Goal: Information Seeking & Learning: Learn about a topic

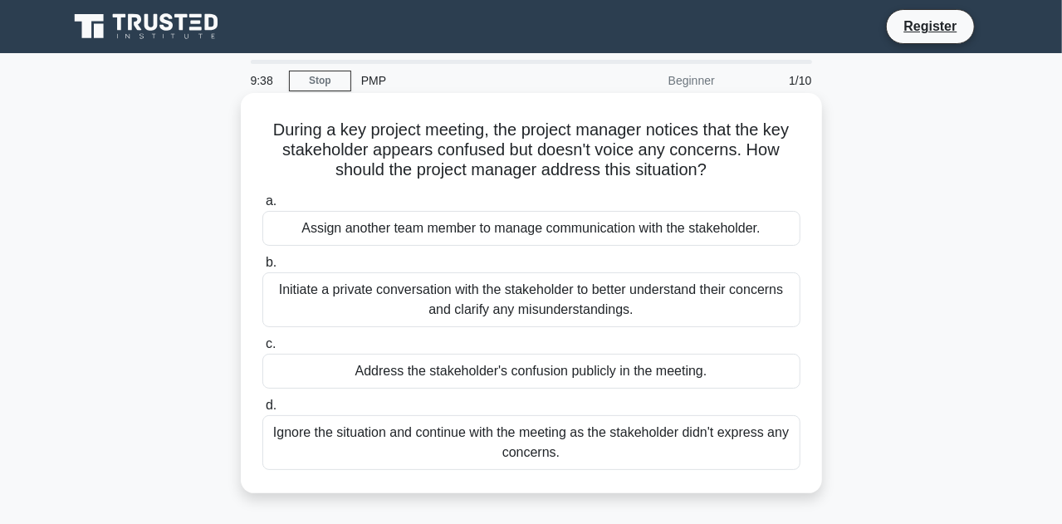
click at [442, 381] on div "Address the stakeholder's confusion publicly in the meeting." at bounding box center [531, 371] width 538 height 35
click at [262, 350] on input "c. Address the stakeholder's confusion publicly in the meeting." at bounding box center [262, 344] width 0 height 11
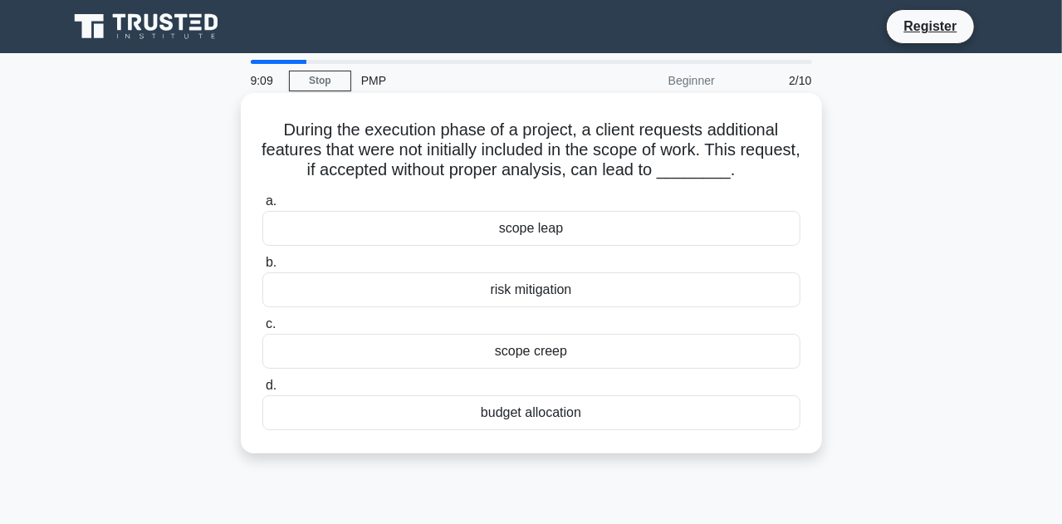
click at [542, 301] on div "risk mitigation" at bounding box center [531, 289] width 538 height 35
click at [262, 268] on input "b. risk mitigation" at bounding box center [262, 262] width 0 height 11
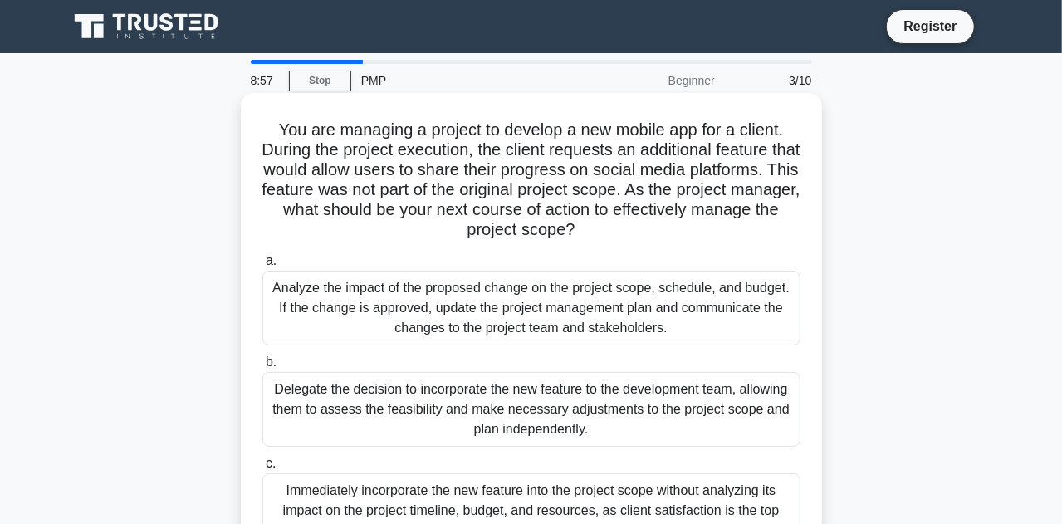
click at [632, 399] on div "Delegate the decision to incorporate the new feature to the development team, a…" at bounding box center [531, 409] width 538 height 75
click at [262, 368] on input "b. Delegate the decision to incorporate the new feature to the development team…" at bounding box center [262, 362] width 0 height 11
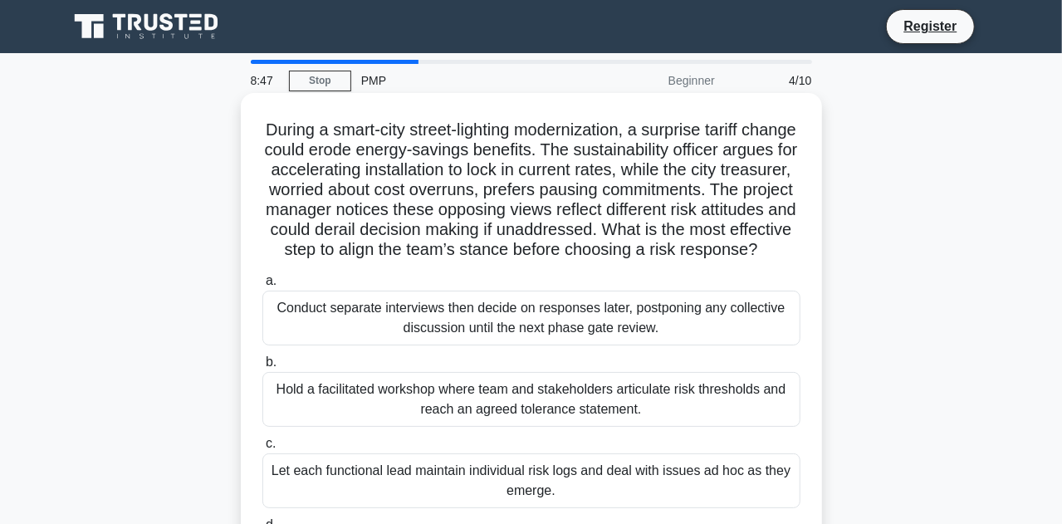
click at [528, 493] on div "Let each functional lead maintain individual risk logs and deal with issues ad …" at bounding box center [531, 481] width 538 height 55
click at [262, 449] on input "c. Let each functional lead maintain individual risk logs and deal with issues …" at bounding box center [262, 444] width 0 height 11
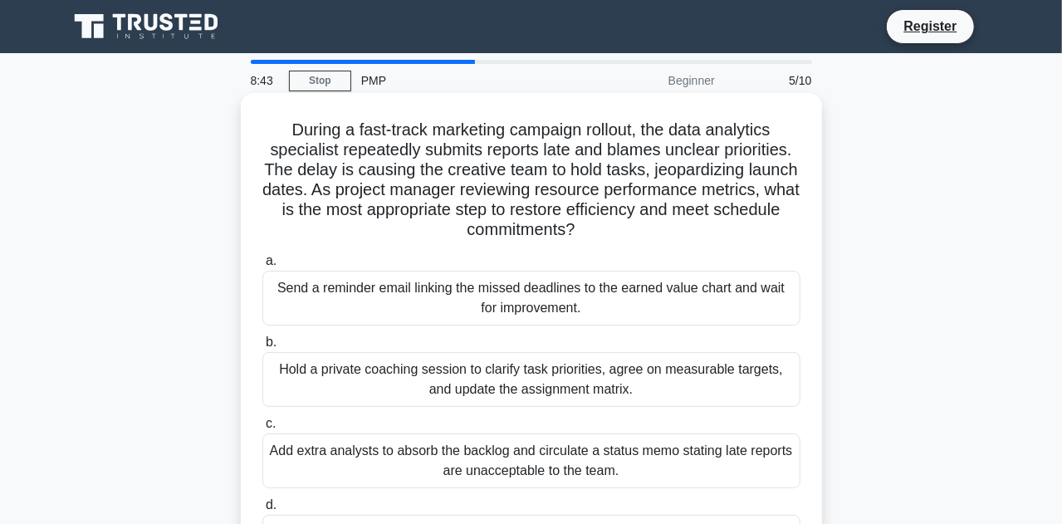
click at [459, 283] on div "Send a reminder email linking the missed deadlines to the earned value chart an…" at bounding box center [531, 298] width 538 height 55
click at [262, 267] on input "a. Send a reminder email linking the missed deadlines to the earned value chart…" at bounding box center [262, 261] width 0 height 11
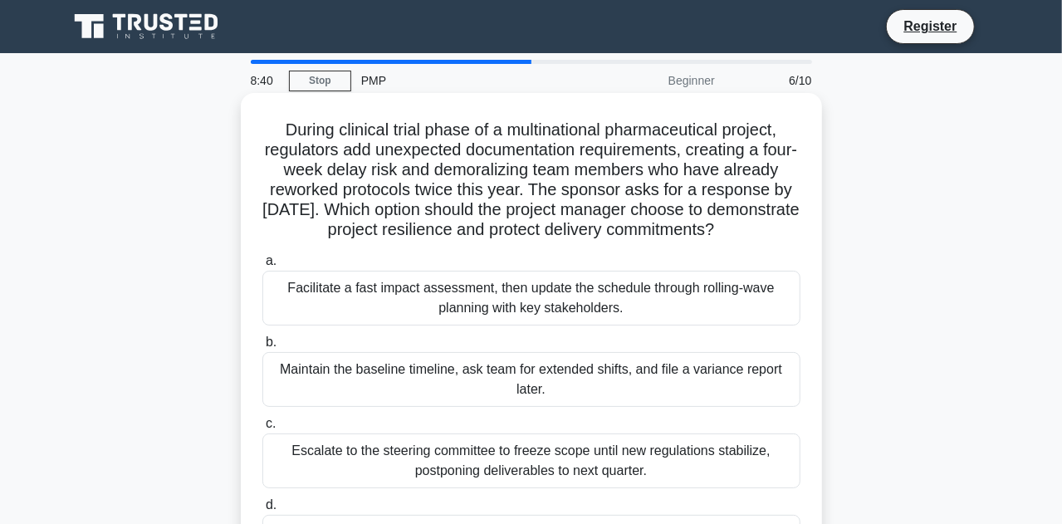
click at [497, 401] on div "Maintain the baseline timeline, ask team for extended shifts, and file a varian…" at bounding box center [531, 379] width 538 height 55
click at [262, 348] on input "b. Maintain the baseline timeline, ask team for extended shifts, and file a var…" at bounding box center [262, 342] width 0 height 11
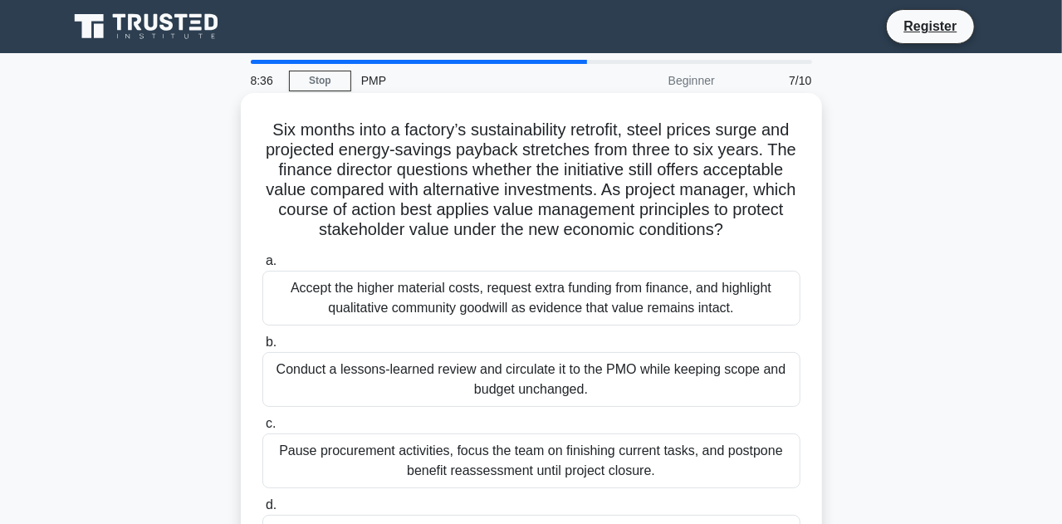
click at [513, 395] on div "Conduct a lessons-learned review and circulate it to the PMO while keeping scop…" at bounding box center [531, 379] width 538 height 55
click at [262, 348] on input "b. Conduct a lessons-learned review and circulate it to the PMO while keeping s…" at bounding box center [262, 342] width 0 height 11
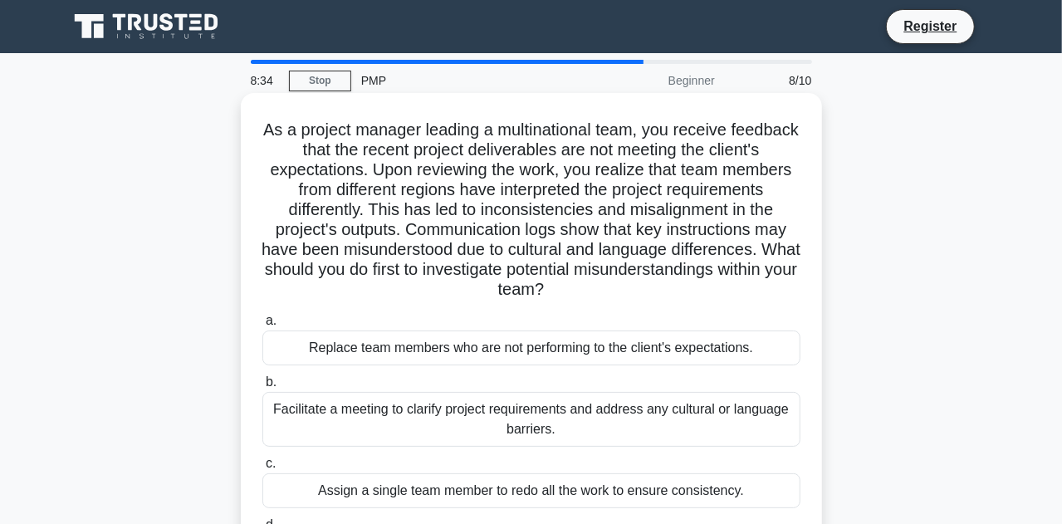
click at [520, 353] on div "Replace team members who are not performing to the client's expectations." at bounding box center [531, 348] width 538 height 35
click at [262, 326] on input "a. Replace team members who are not performing to the client's expectations." at bounding box center [262, 321] width 0 height 11
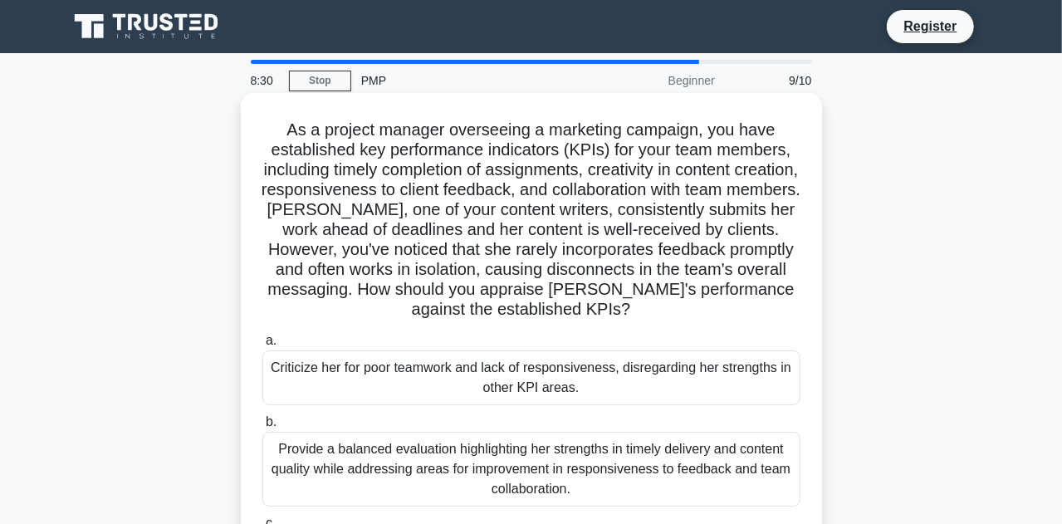
click at [563, 478] on div "Provide a balanced evaluation highlighting her strengths in timely delivery and…" at bounding box center [531, 469] width 538 height 75
click at [262, 428] on input "b. Provide a balanced evaluation highlighting her strengths in timely delivery …" at bounding box center [262, 422] width 0 height 11
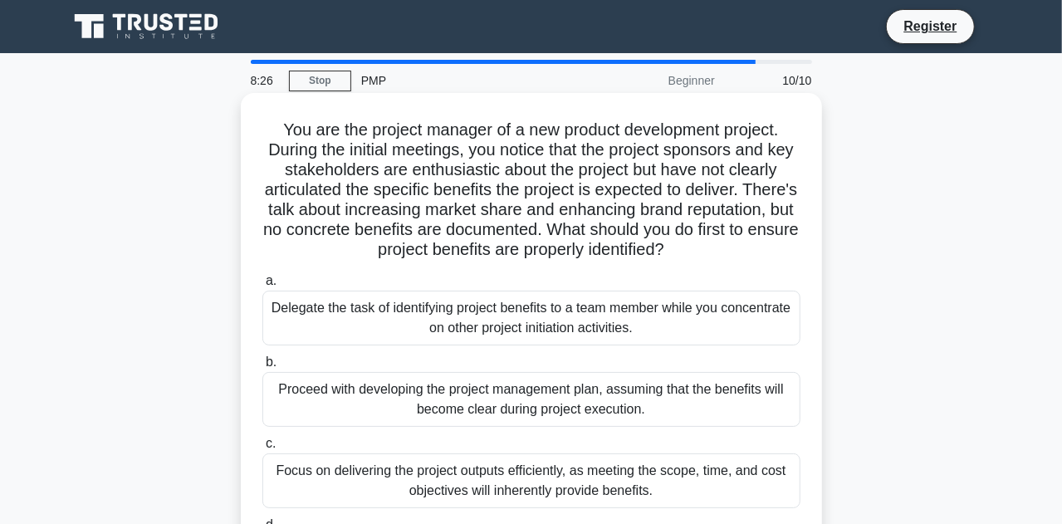
click at [552, 477] on div "Focus on delivering the project outputs efficiently, as meeting the scope, time…" at bounding box center [531, 481] width 538 height 55
click at [262, 449] on input "c. Focus on delivering the project outputs efficiently, as meeting the scope, t…" at bounding box center [262, 444] width 0 height 11
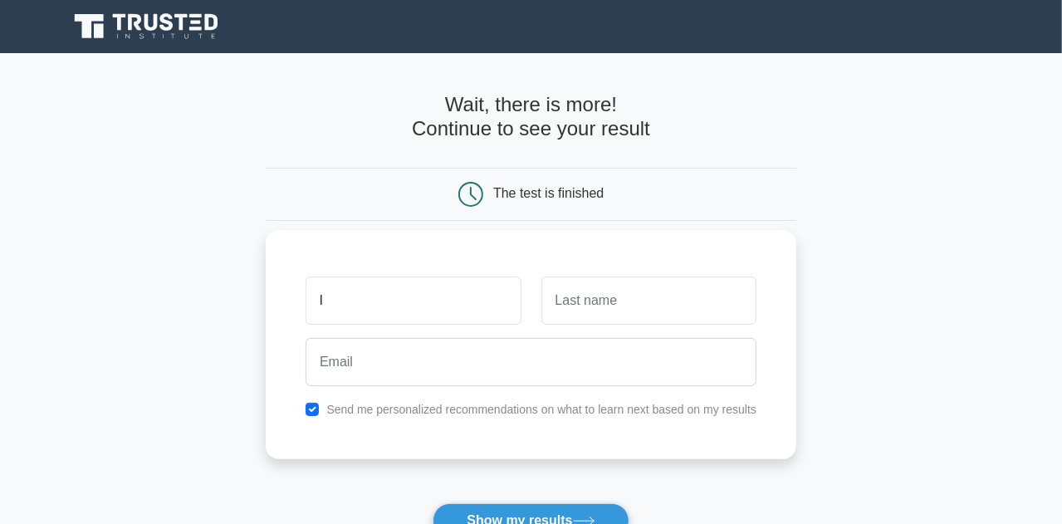
type input "[PERSON_NAME]"
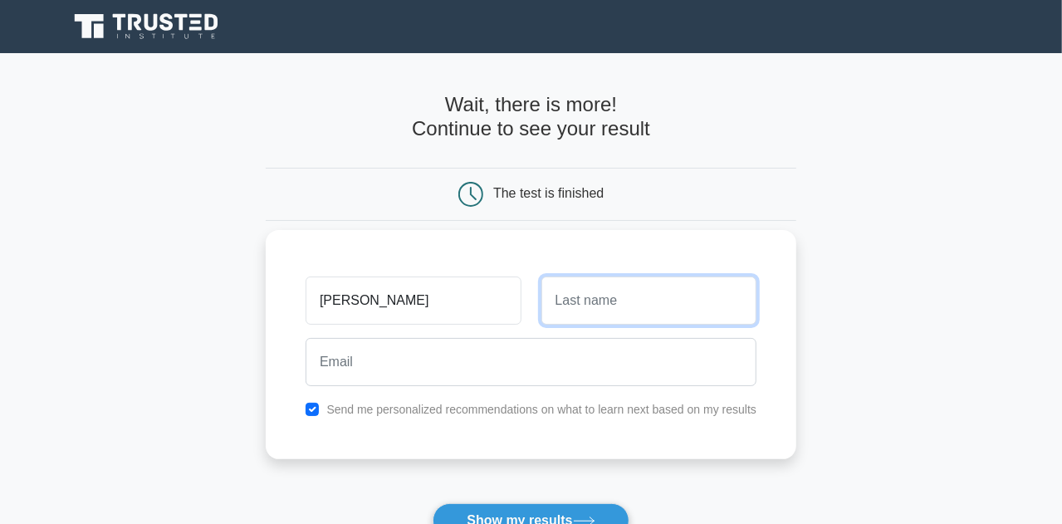
click at [575, 303] on input "text" at bounding box center [649, 301] width 215 height 48
type input "cloete"
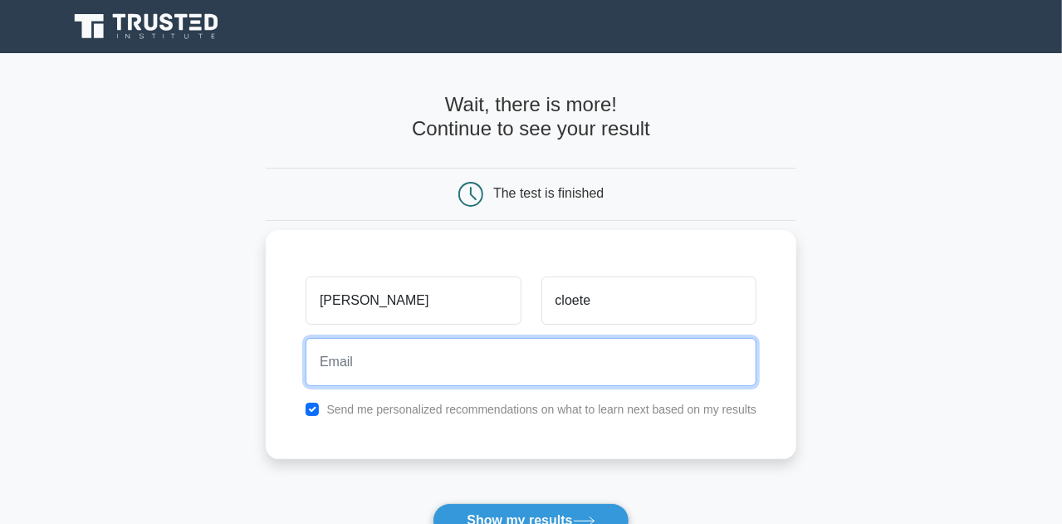
click at [401, 383] on input "email" at bounding box center [531, 362] width 451 height 48
type input "[EMAIL_ADDRESS][DOMAIN_NAME]"
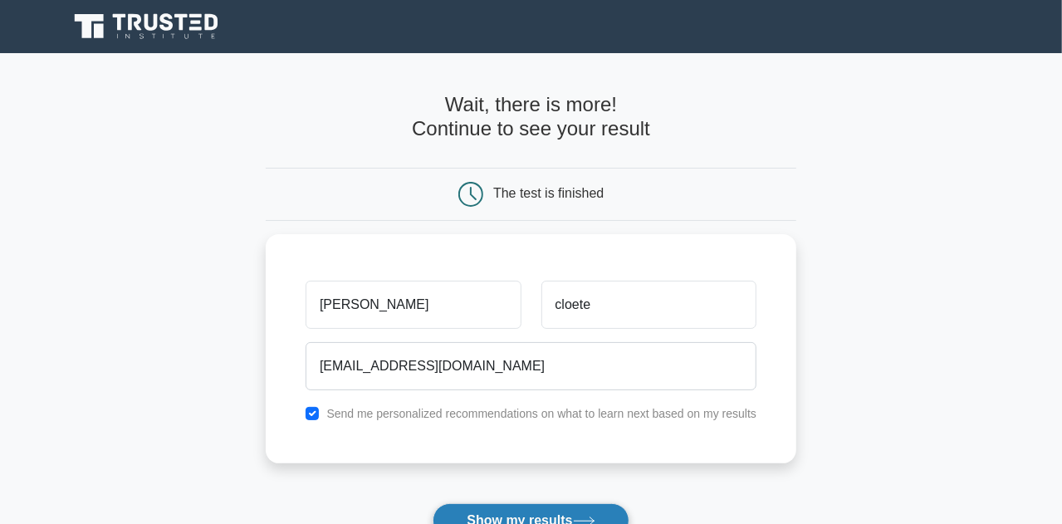
click at [526, 522] on button "Show my results" at bounding box center [531, 520] width 196 height 35
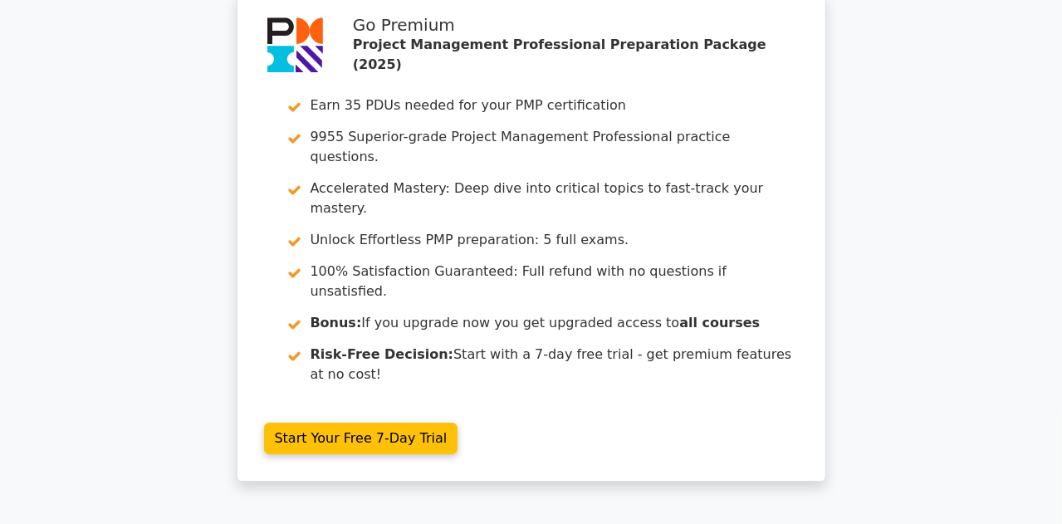
scroll to position [3003, 0]
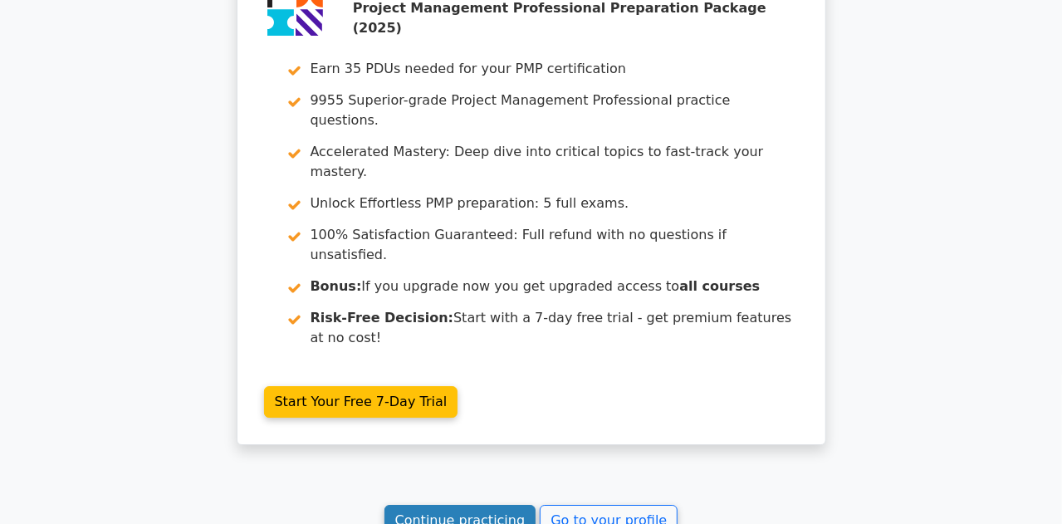
click at [487, 505] on link "Continue practicing" at bounding box center [461, 521] width 152 height 32
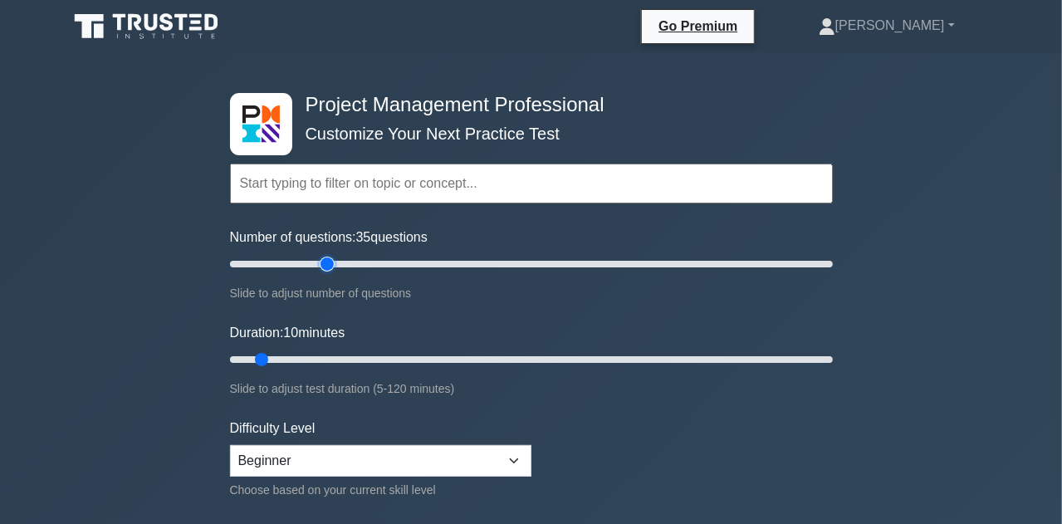
click at [321, 269] on input "Number of questions: 35 questions" at bounding box center [531, 264] width 603 height 20
click at [233, 261] on input "Number of questions: 5 questions" at bounding box center [531, 264] width 603 height 20
click at [292, 262] on input "Number of questions: 25 questions" at bounding box center [531, 264] width 603 height 20
click at [281, 258] on input "Number of questions: 20 questions" at bounding box center [531, 264] width 603 height 20
type input "35"
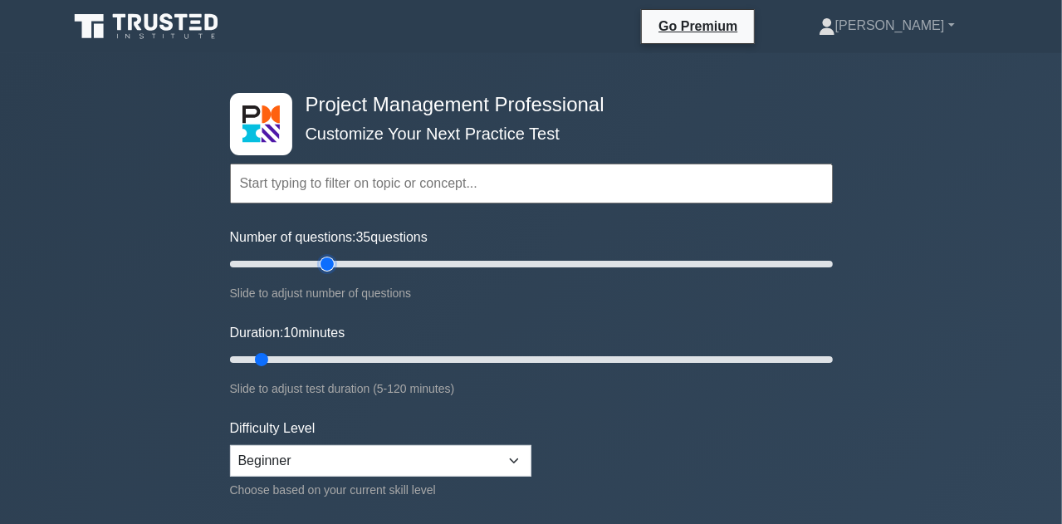
click at [332, 263] on input "Number of questions: 35 questions" at bounding box center [531, 264] width 603 height 20
click at [423, 359] on input "Duration: 40 minutes" at bounding box center [531, 360] width 603 height 20
click at [566, 360] on input "Duration: 70 minutes" at bounding box center [531, 360] width 603 height 20
type input "55"
click at [504, 358] on input "Duration: 55 minutes" at bounding box center [531, 360] width 603 height 20
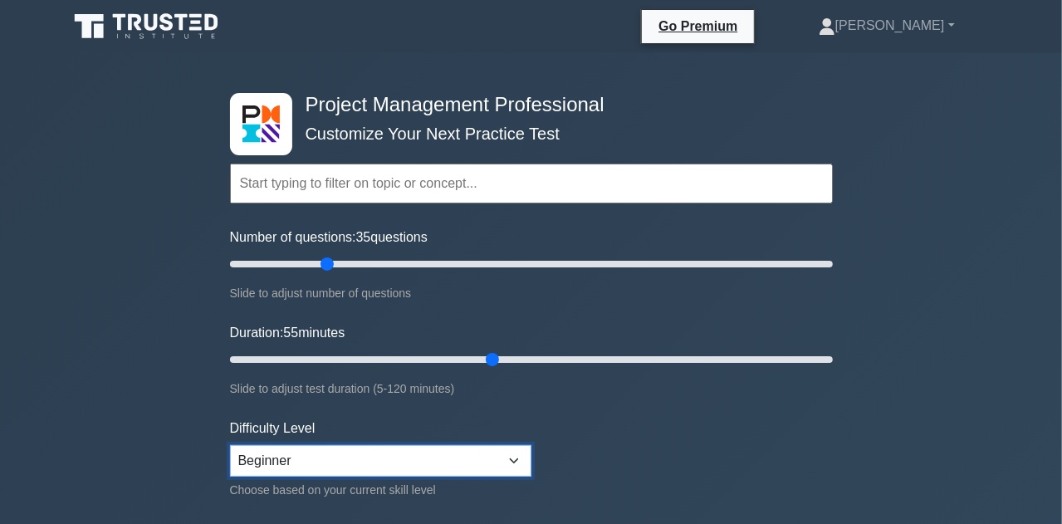
click at [520, 458] on select "Beginner Intermediate Expert" at bounding box center [381, 461] width 302 height 32
click at [230, 445] on select "Beginner Intermediate Expert" at bounding box center [381, 461] width 302 height 32
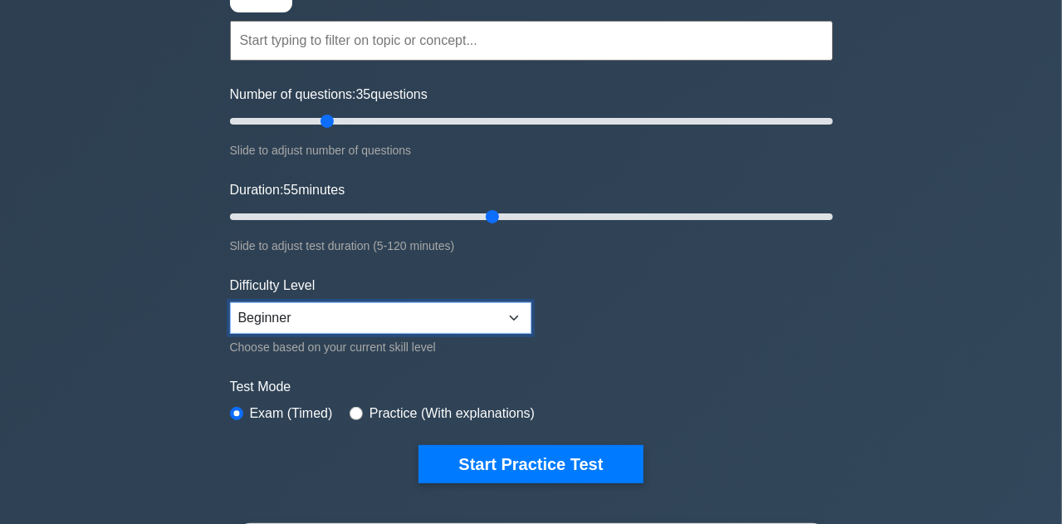
scroll to position [265, 0]
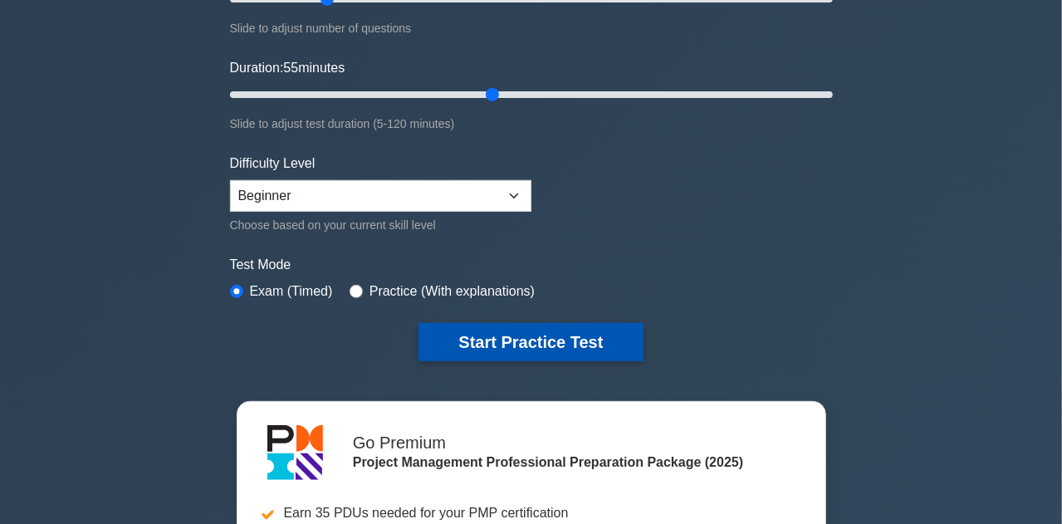
click at [587, 332] on button "Start Practice Test" at bounding box center [531, 342] width 224 height 38
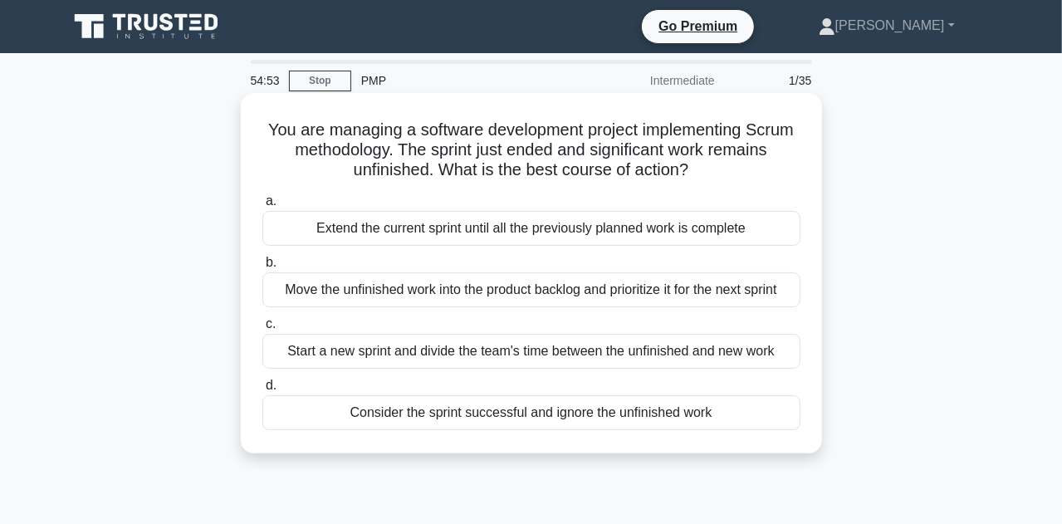
click at [423, 354] on div "Start a new sprint and divide the team's time between the unfinished and new wo…" at bounding box center [531, 351] width 538 height 35
click at [262, 330] on input "c. Start a new sprint and divide the team's time between the unfinished and new…" at bounding box center [262, 324] width 0 height 11
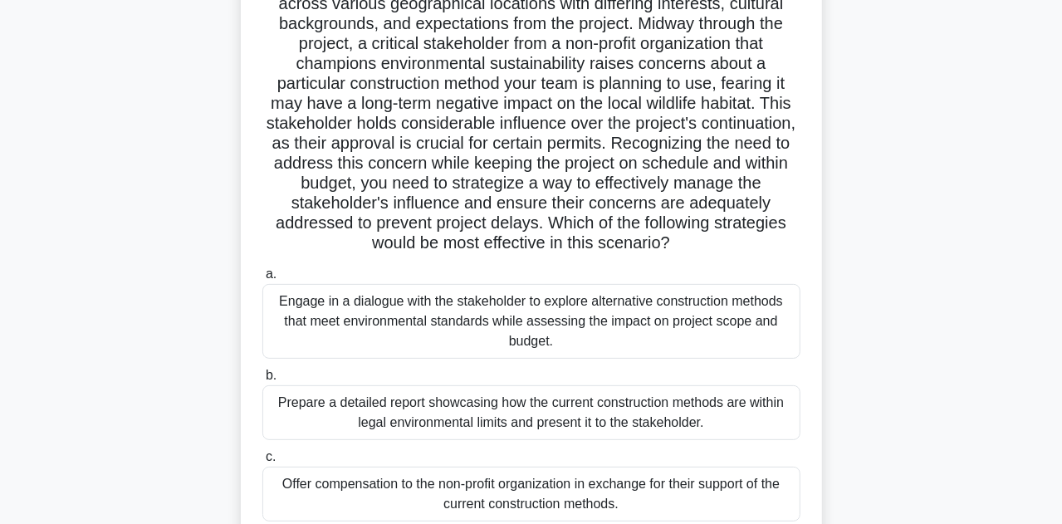
scroll to position [200, 0]
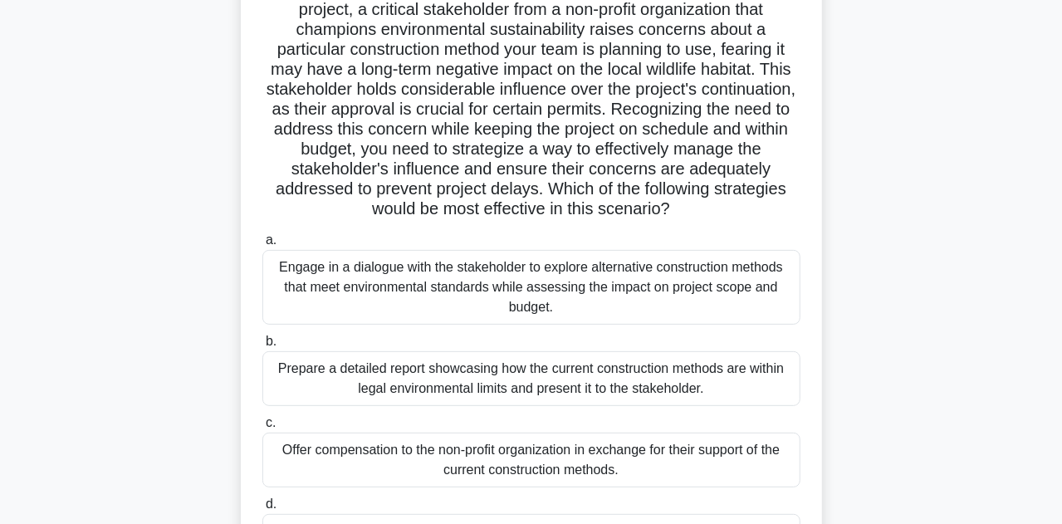
click at [449, 398] on div "Prepare a detailed report showcasing how the current construction methods are w…" at bounding box center [531, 378] width 538 height 55
click at [262, 347] on input "b. Prepare a detailed report showcasing how the current construction methods ar…" at bounding box center [262, 341] width 0 height 11
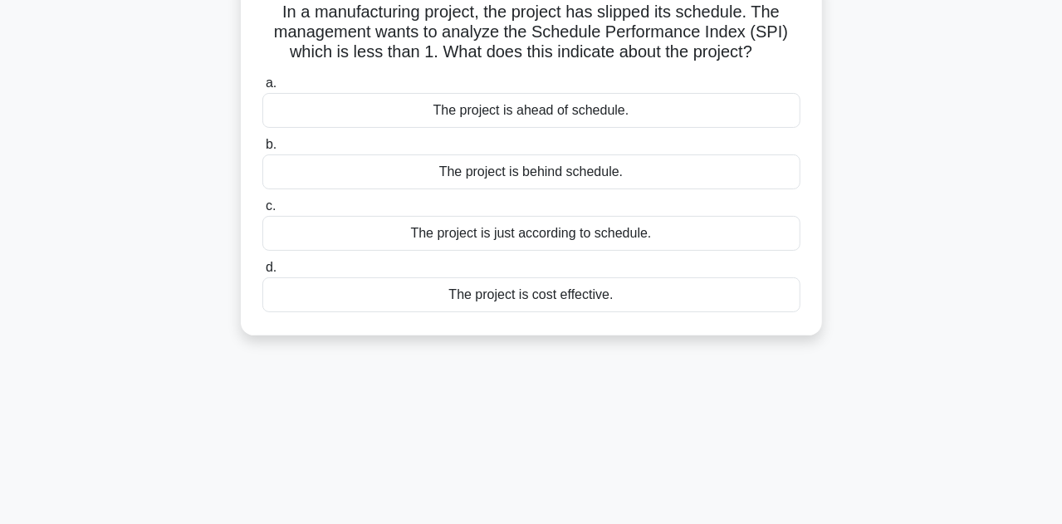
scroll to position [0, 0]
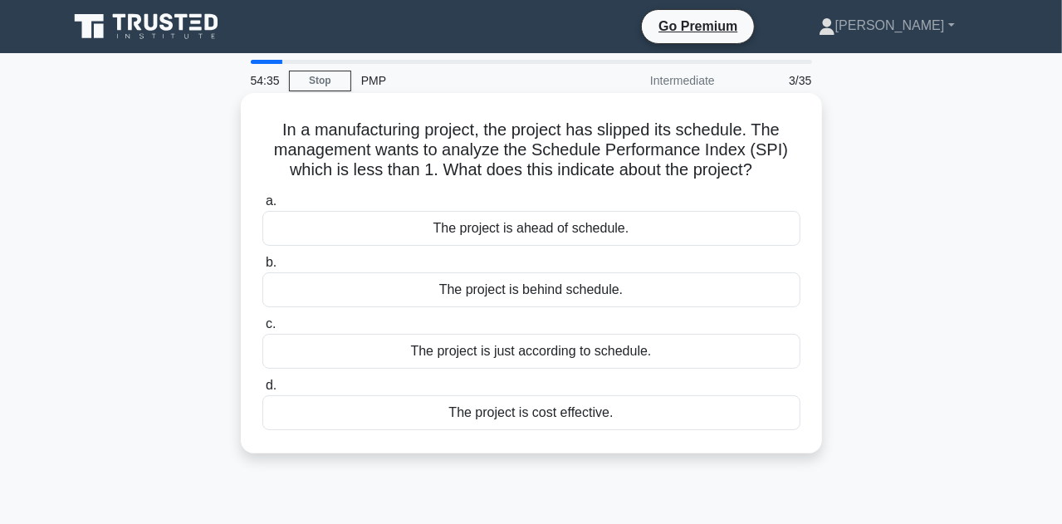
click at [495, 237] on div "The project is ahead of schedule." at bounding box center [531, 228] width 538 height 35
click at [262, 207] on input "a. The project is ahead of schedule." at bounding box center [262, 201] width 0 height 11
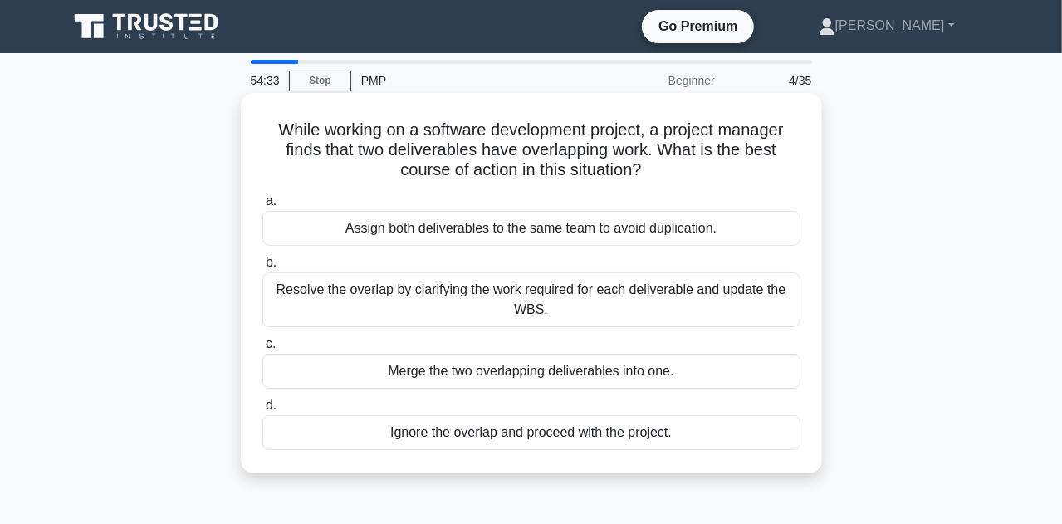
click at [491, 277] on div "Resolve the overlap by clarifying the work required for each deliverable and up…" at bounding box center [531, 299] width 538 height 55
click at [262, 268] on input "b. Resolve the overlap by clarifying the work required for each deliverable and…" at bounding box center [262, 262] width 0 height 11
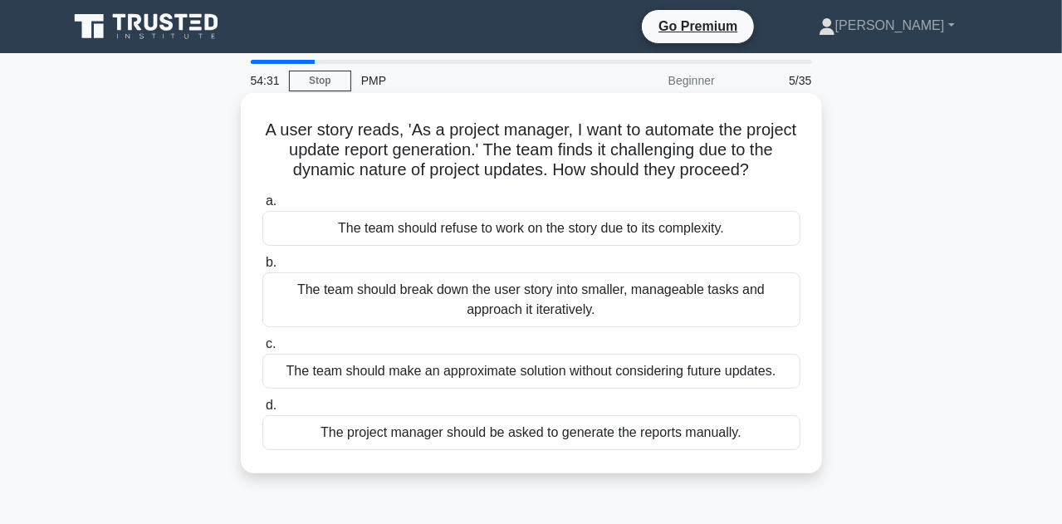
click at [500, 379] on div "The team should make an approximate solution without considering future updates." at bounding box center [531, 371] width 538 height 35
click at [262, 350] on input "c. The team should make an approximate solution without considering future upda…" at bounding box center [262, 344] width 0 height 11
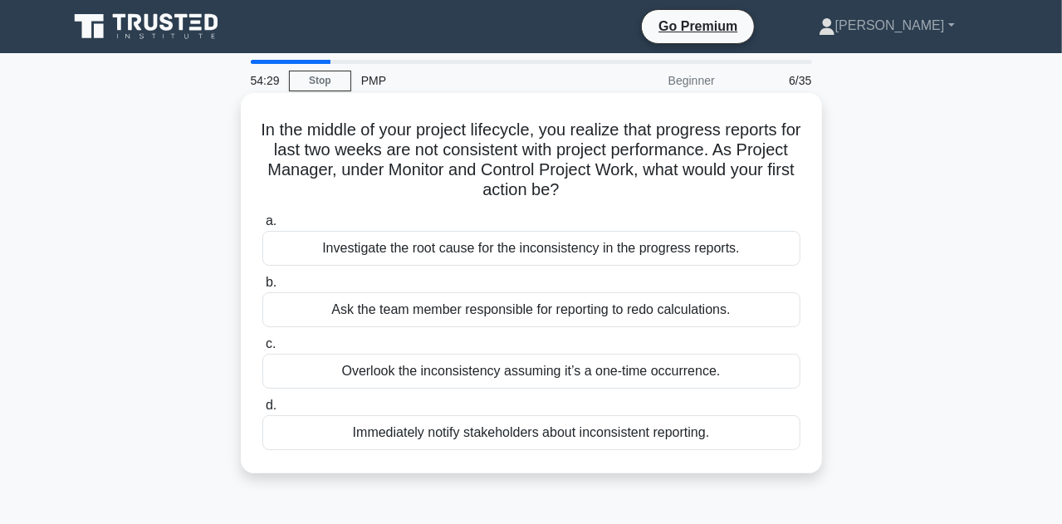
click at [497, 247] on div "Investigate the root cause for the inconsistency in the progress reports." at bounding box center [531, 248] width 538 height 35
click at [262, 227] on input "a. Investigate the root cause for the inconsistency in the progress reports." at bounding box center [262, 221] width 0 height 11
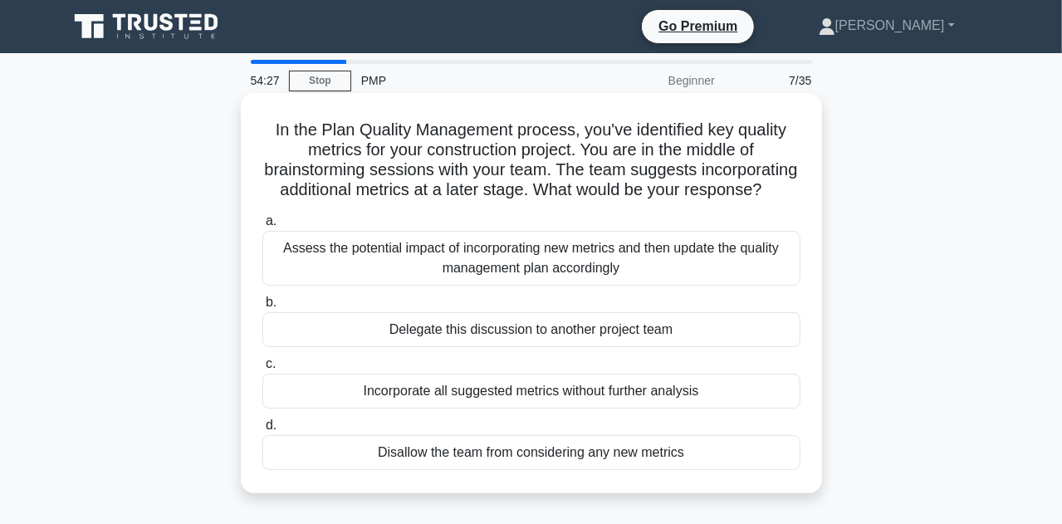
click at [500, 409] on div "Incorporate all suggested metrics without further analysis" at bounding box center [531, 391] width 538 height 35
click at [262, 370] on input "c. Incorporate all suggested metrics without further analysis" at bounding box center [262, 364] width 0 height 11
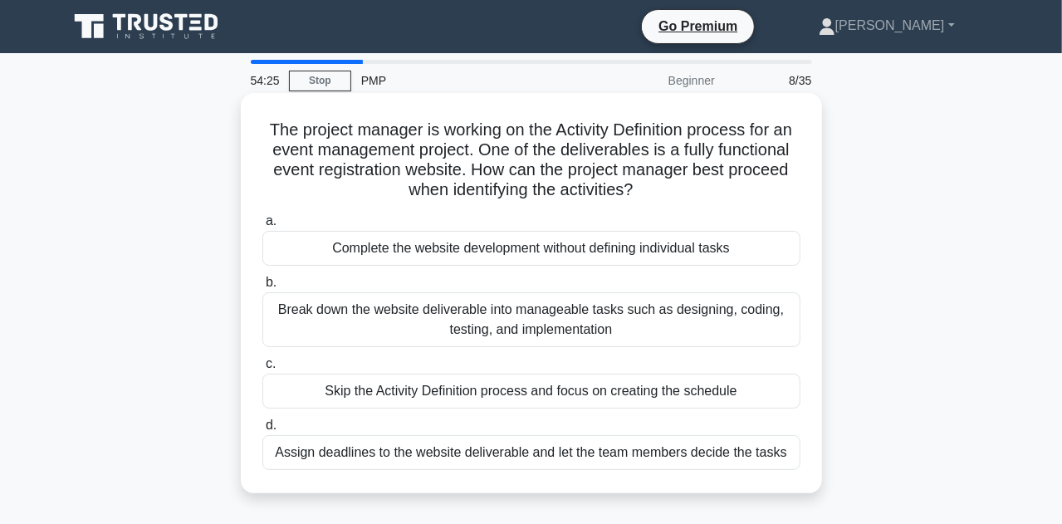
click at [501, 459] on div "Assign deadlines to the website deliverable and let the team members decide the…" at bounding box center [531, 452] width 538 height 35
click at [262, 431] on input "d. Assign deadlines to the website deliverable and let the team members decide …" at bounding box center [262, 425] width 0 height 11
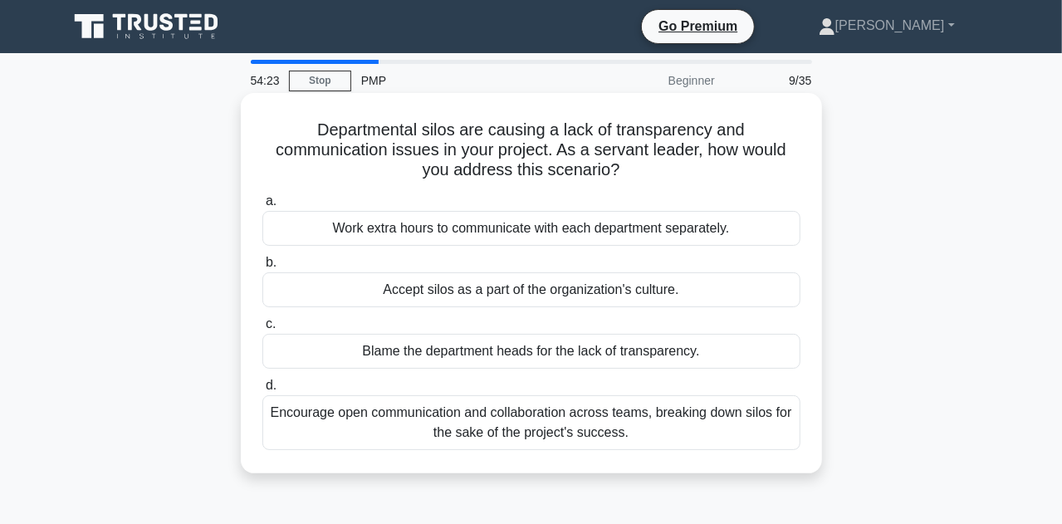
click at [505, 229] on div "Work extra hours to communicate with each department separately." at bounding box center [531, 228] width 538 height 35
click at [262, 207] on input "a. Work extra hours to communicate with each department separately." at bounding box center [262, 201] width 0 height 11
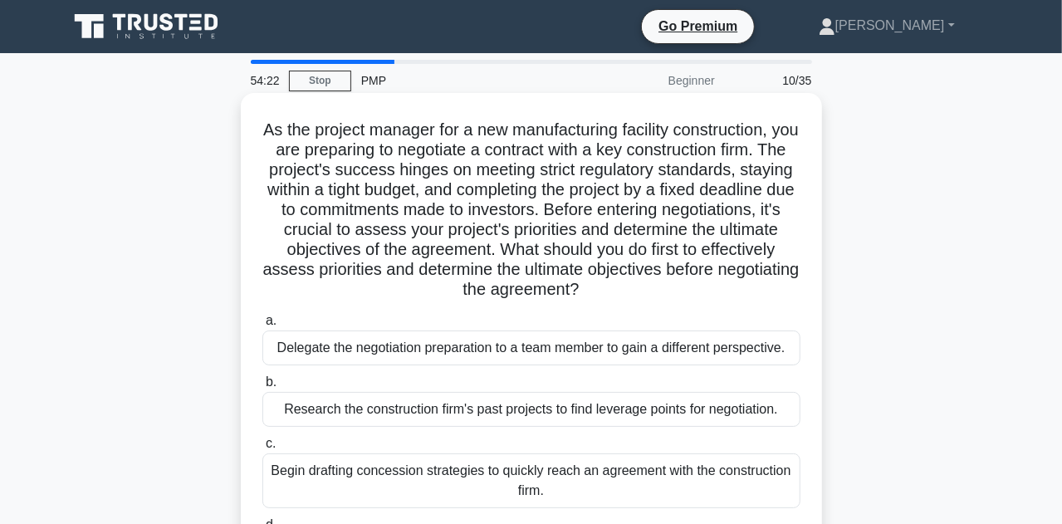
click at [515, 405] on div "Research the construction firm's past projects to find leverage points for nego…" at bounding box center [531, 409] width 538 height 35
click at [262, 388] on input "b. Research the construction firm's past projects to find leverage points for n…" at bounding box center [262, 382] width 0 height 11
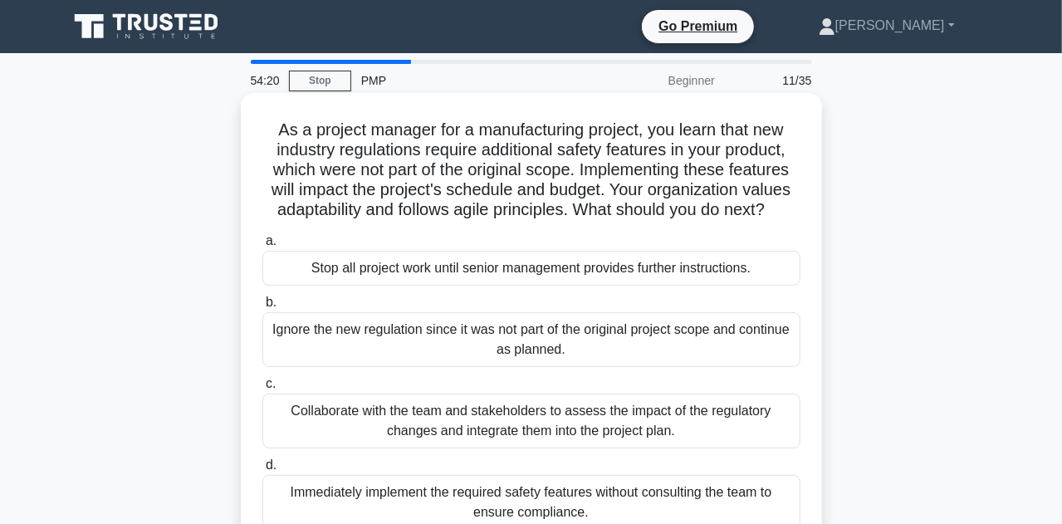
click at [542, 331] on div "Ignore the new regulation since it was not part of the original project scope a…" at bounding box center [531, 339] width 538 height 55
click at [262, 308] on input "b. Ignore the new regulation since it was not part of the original project scop…" at bounding box center [262, 302] width 0 height 11
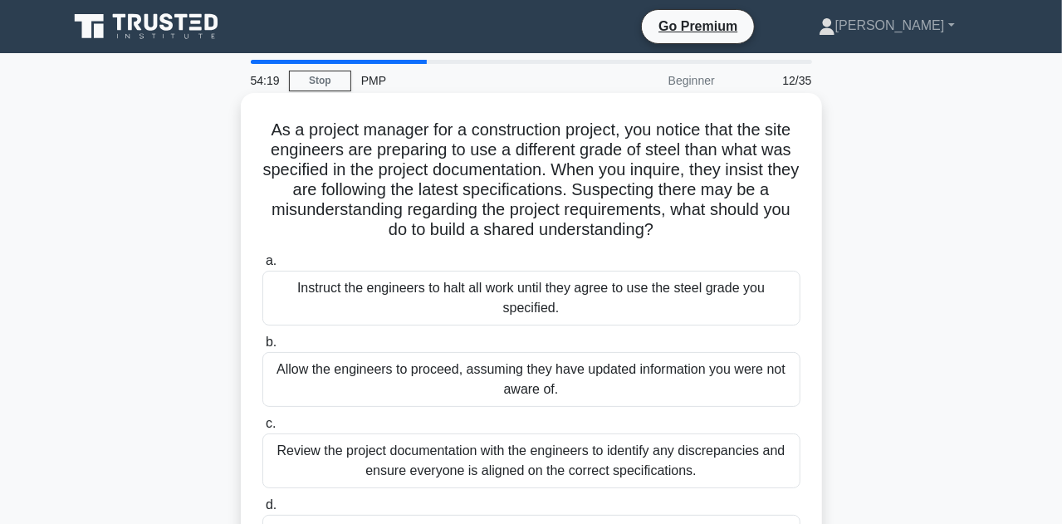
click at [542, 371] on div "Allow the engineers to proceed, assuming they have updated information you were…" at bounding box center [531, 379] width 538 height 55
click at [262, 348] on input "b. Allow the engineers to proceed, assuming they have updated information you w…" at bounding box center [262, 342] width 0 height 11
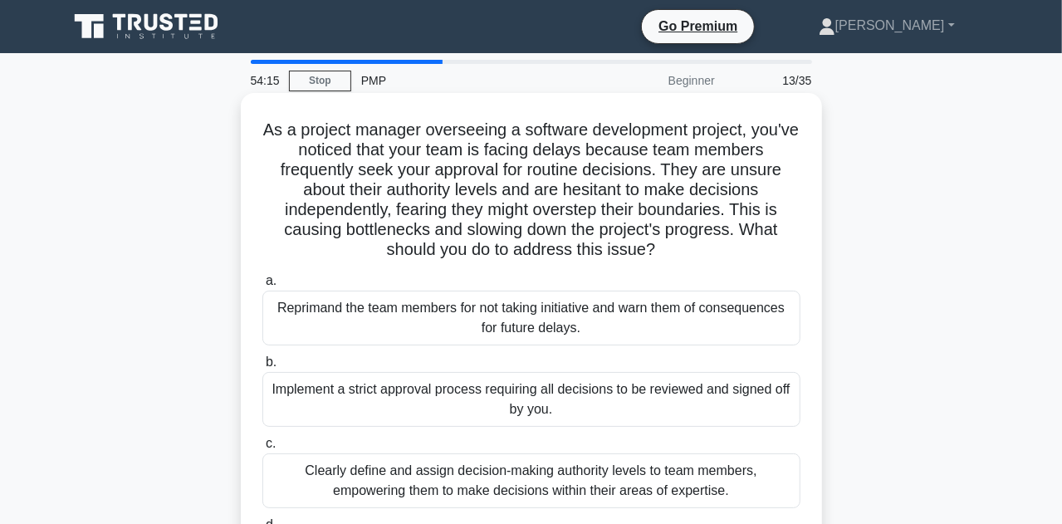
click at [468, 478] on div "Clearly define and assign decision-making authority levels to team members, emp…" at bounding box center [531, 481] width 538 height 55
click at [262, 449] on input "c. Clearly define and assign decision-making authority levels to team members, …" at bounding box center [262, 444] width 0 height 11
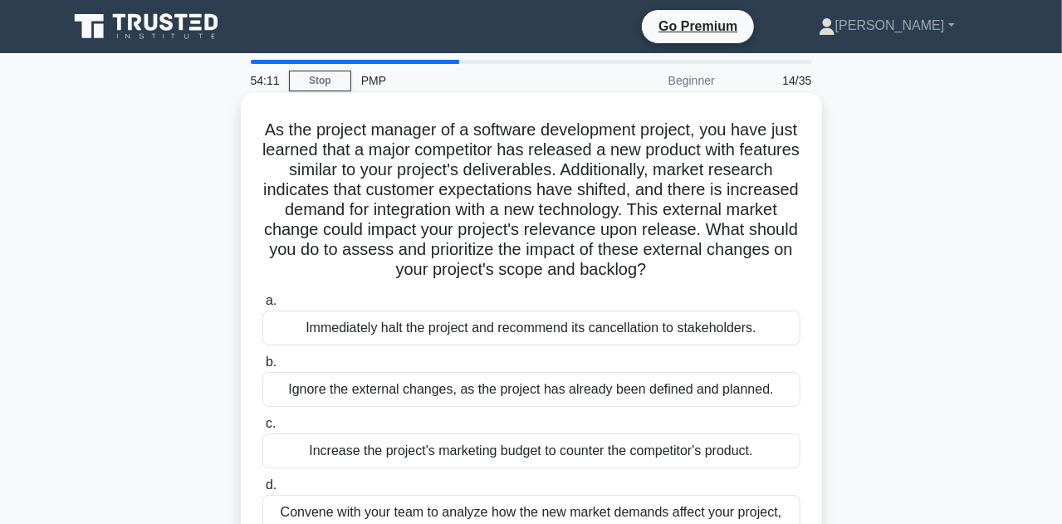
click at [430, 520] on div "Convene with your team to analyze how the new market demands affect your projec…" at bounding box center [531, 522] width 538 height 55
click at [262, 491] on input "d. Convene with your team to analyze how the new market demands affect your pro…" at bounding box center [262, 485] width 0 height 11
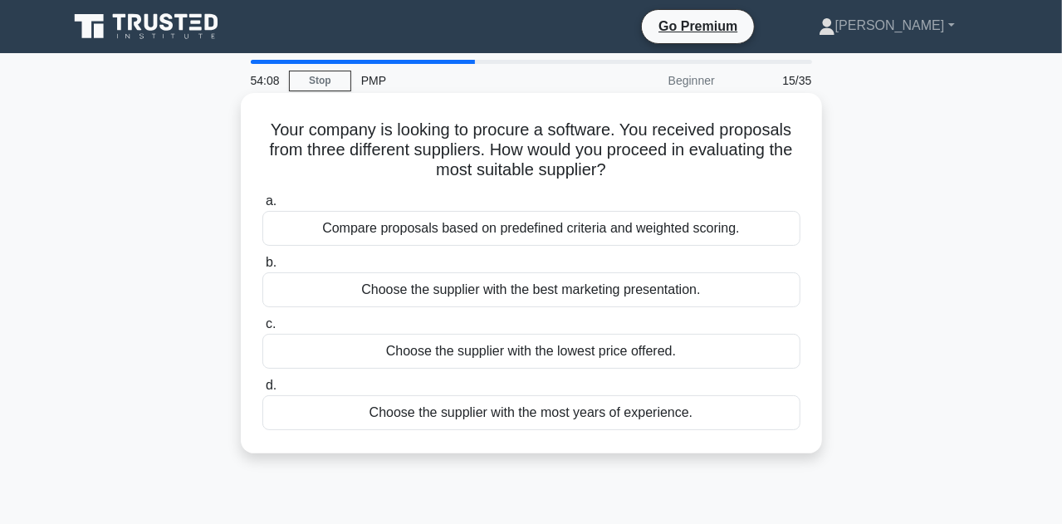
click at [495, 297] on div "Choose the supplier with the best marketing presentation." at bounding box center [531, 289] width 538 height 35
click at [262, 268] on input "b. Choose the supplier with the best marketing presentation." at bounding box center [262, 262] width 0 height 11
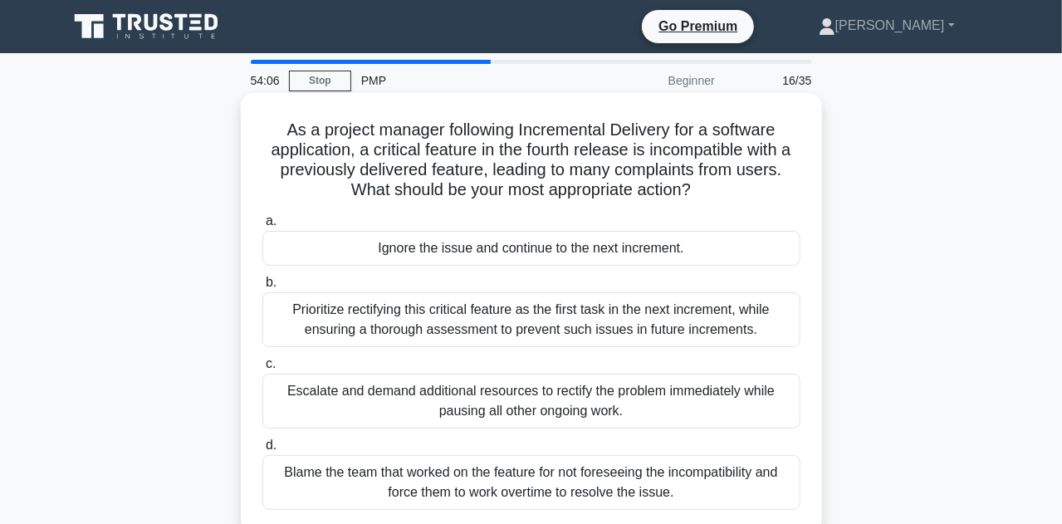
click at [446, 416] on div "Escalate and demand additional resources to rectify the problem immediately whi…" at bounding box center [531, 401] width 538 height 55
click at [262, 370] on input "c. Escalate and demand additional resources to rectify the problem immediately …" at bounding box center [262, 364] width 0 height 11
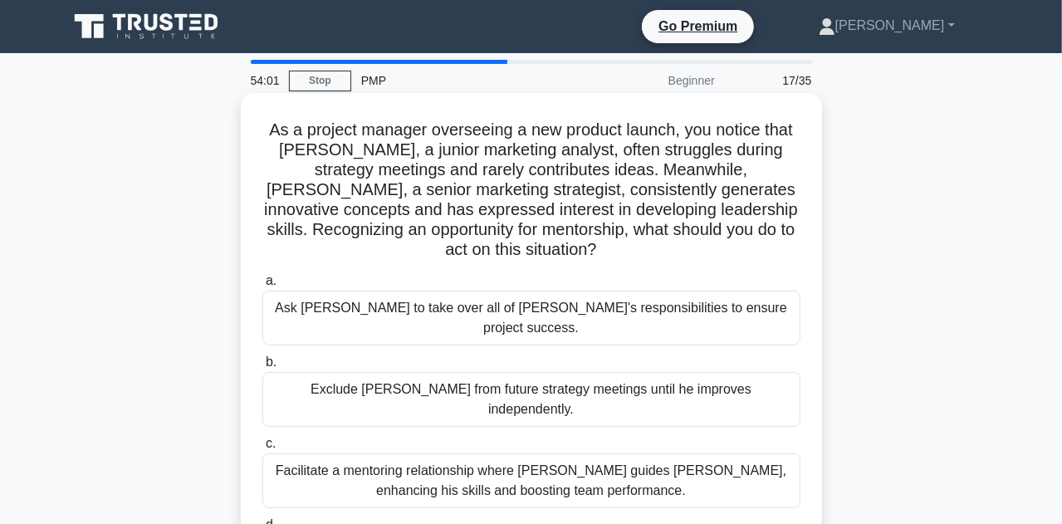
click at [481, 309] on div "Ask Linda to take over all of James's responsibilities to ensure project succes…" at bounding box center [531, 318] width 538 height 55
click at [262, 287] on input "a. Ask Linda to take over all of James's responsibilities to ensure project suc…" at bounding box center [262, 281] width 0 height 11
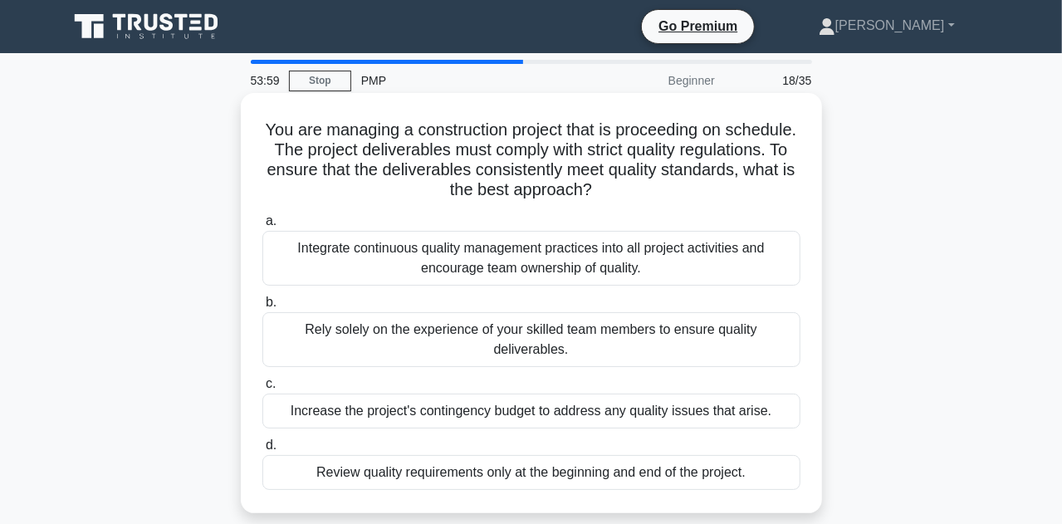
click at [454, 480] on div "Review quality requirements only at the beginning and end of the project." at bounding box center [531, 472] width 538 height 35
click at [262, 451] on input "d. Review quality requirements only at the beginning and end of the project." at bounding box center [262, 445] width 0 height 11
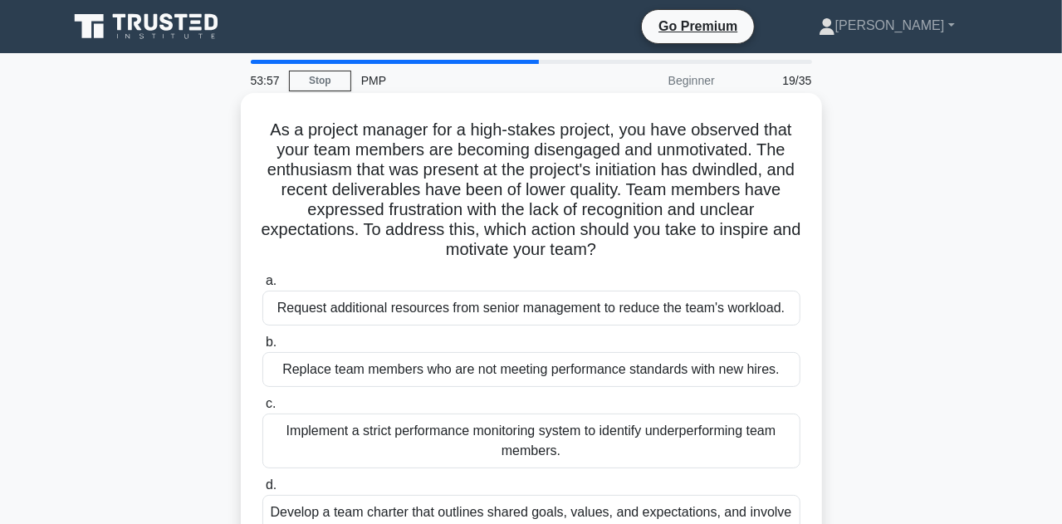
click at [472, 382] on div "Replace team members who are not meeting performance standards with new hires." at bounding box center [531, 369] width 538 height 35
click at [262, 348] on input "b. Replace team members who are not meeting performance standards with new hire…" at bounding box center [262, 342] width 0 height 11
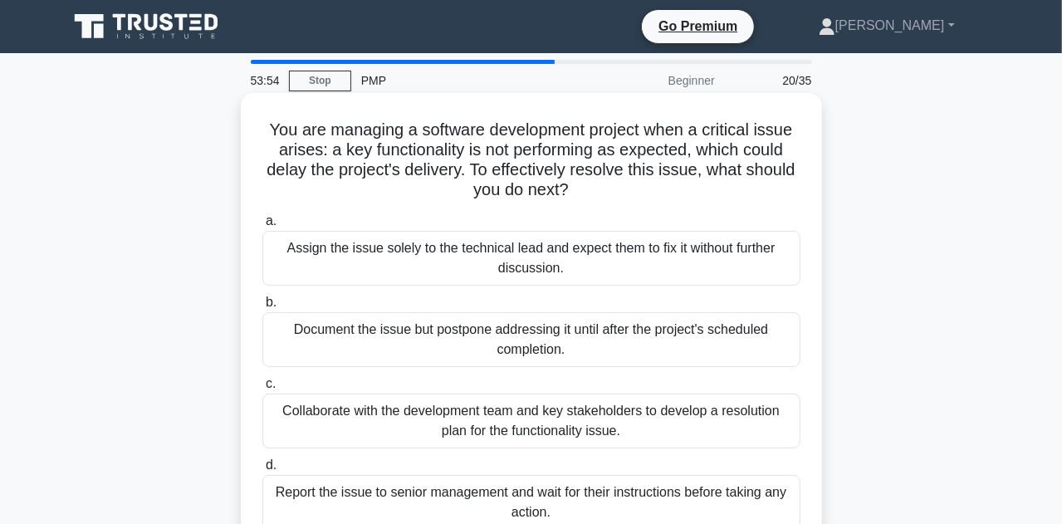
click at [463, 380] on label "c. Collaborate with the development team and key stakeholders to develop a reso…" at bounding box center [531, 411] width 538 height 75
click at [262, 380] on input "c. Collaborate with the development team and key stakeholders to develop a reso…" at bounding box center [262, 384] width 0 height 11
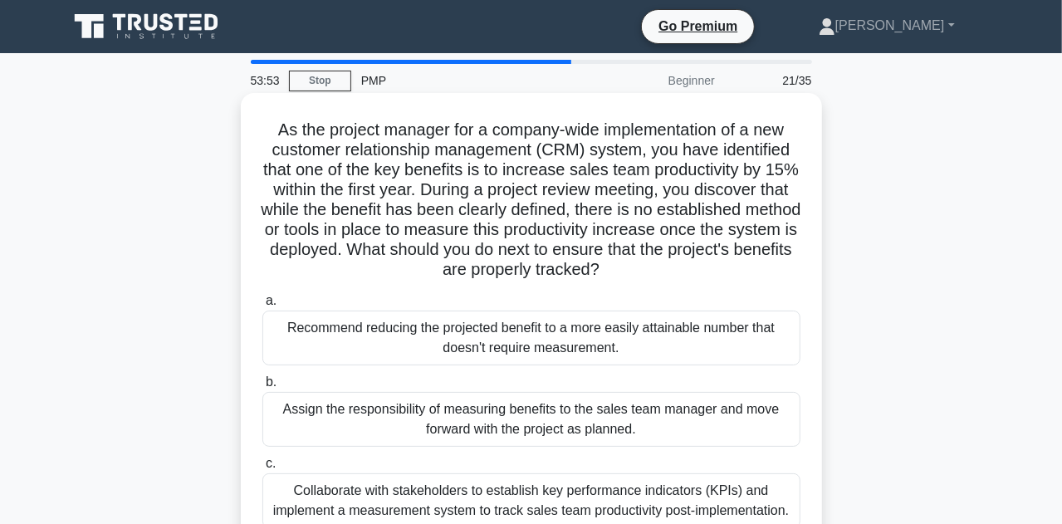
click at [458, 346] on div "Recommend reducing the projected benefit to a more easily attainable number tha…" at bounding box center [531, 338] width 538 height 55
click at [262, 307] on input "a. Recommend reducing the projected benefit to a more easily attainable number …" at bounding box center [262, 301] width 0 height 11
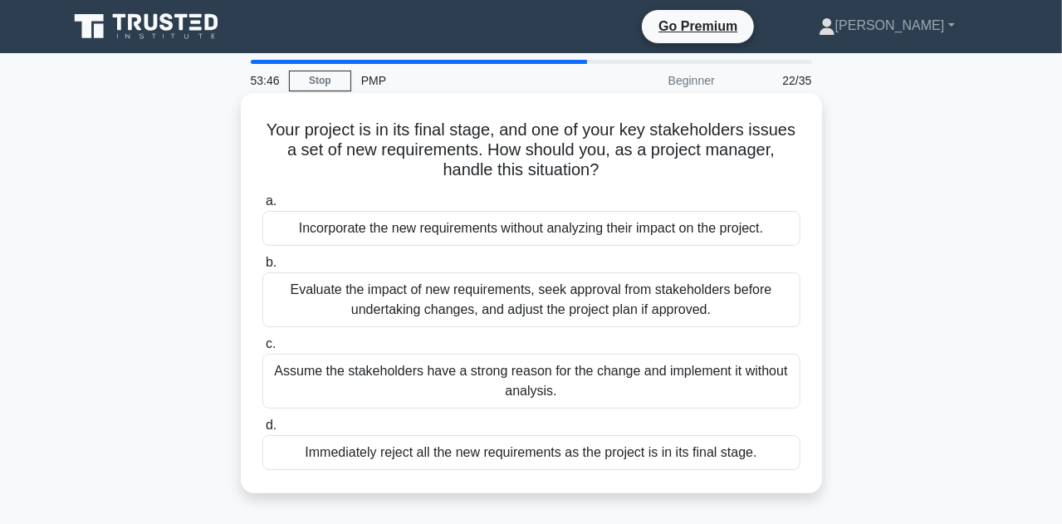
click at [558, 314] on div "Evaluate the impact of new requirements, seek approval from stakeholders before…" at bounding box center [531, 299] width 538 height 55
click at [262, 268] on input "b. Evaluate the impact of new requirements, seek approval from stakeholders bef…" at bounding box center [262, 262] width 0 height 11
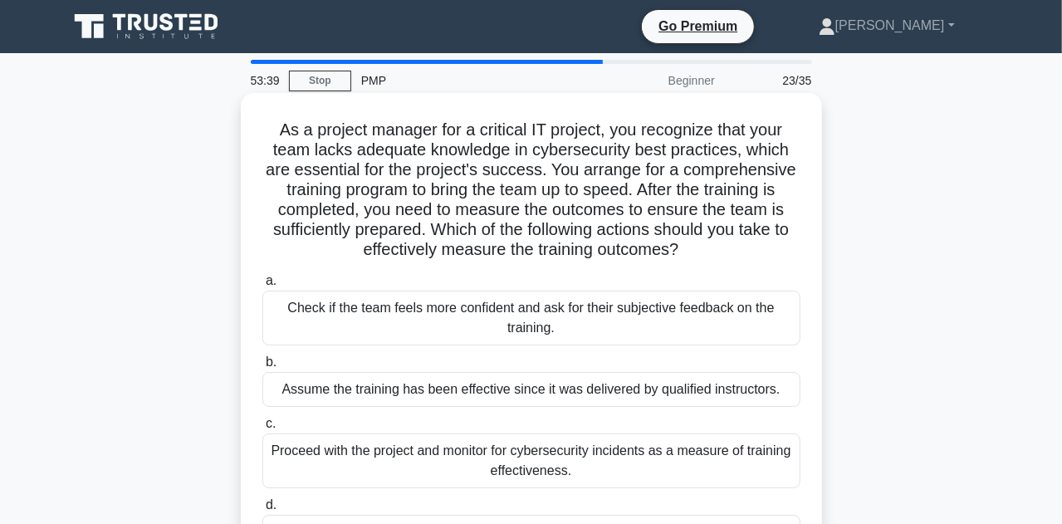
click at [536, 318] on div "Check if the team feels more confident and ask for their subjective feedback on…" at bounding box center [531, 318] width 538 height 55
click at [262, 287] on input "a. Check if the team feels more confident and ask for their subjective feedback…" at bounding box center [262, 281] width 0 height 11
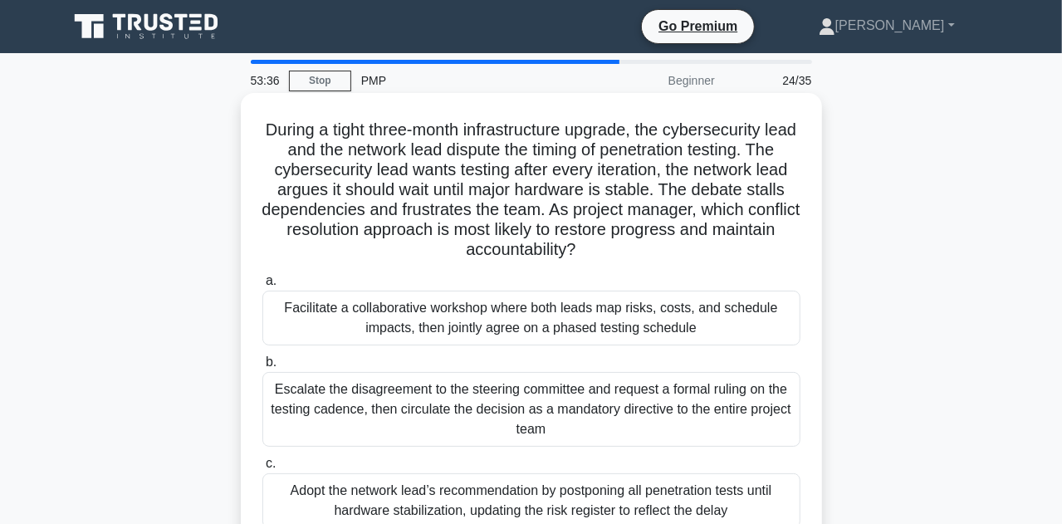
click at [478, 498] on div "Adopt the network lead’s recommendation by postponing all penetration tests unt…" at bounding box center [531, 500] width 538 height 55
click at [262, 469] on input "c. Adopt the network lead’s recommendation by postponing all penetration tests …" at bounding box center [262, 464] width 0 height 11
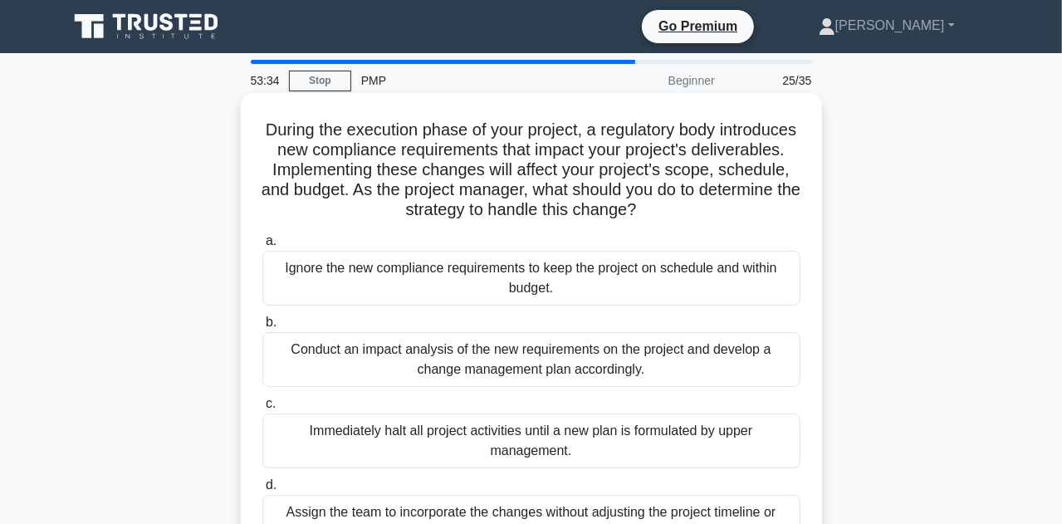
click at [498, 362] on div "Conduct an impact analysis of the new requirements on the project and develop a…" at bounding box center [531, 359] width 538 height 55
click at [262, 328] on input "b. Conduct an impact analysis of the new requirements on the project and develo…" at bounding box center [262, 322] width 0 height 11
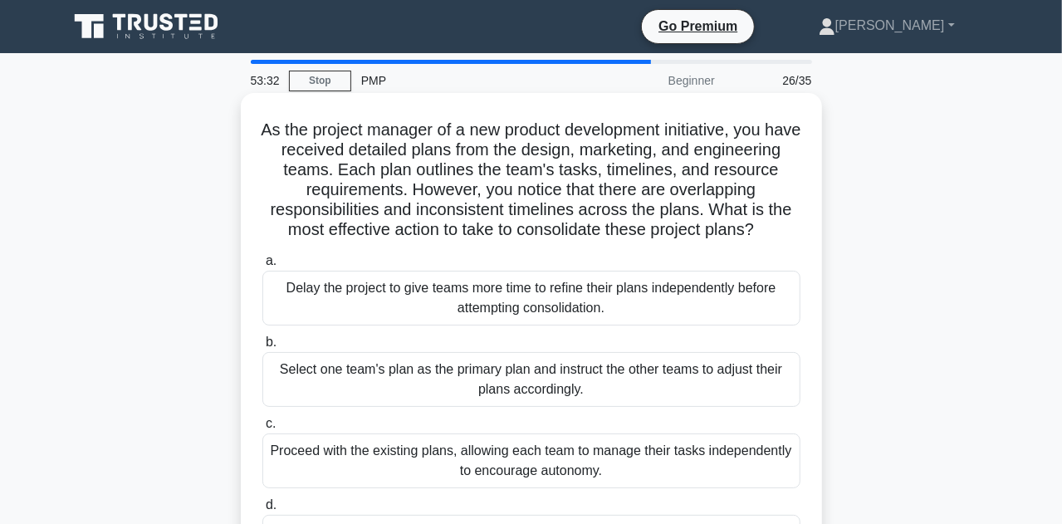
click at [473, 462] on div "Proceed with the existing plans, allowing each team to manage their tasks indep…" at bounding box center [531, 461] width 538 height 55
click at [262, 429] on input "c. Proceed with the existing plans, allowing each team to manage their tasks in…" at bounding box center [262, 424] width 0 height 11
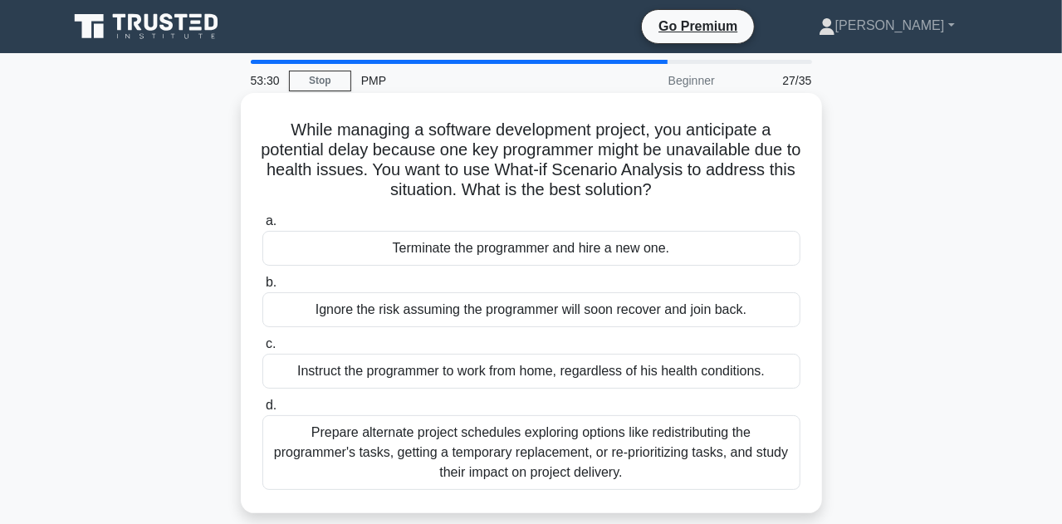
click at [493, 297] on div "Ignore the risk assuming the programmer will soon recover and join back." at bounding box center [531, 309] width 538 height 35
click at [262, 288] on input "b. Ignore the risk assuming the programmer will soon recover and join back." at bounding box center [262, 282] width 0 height 11
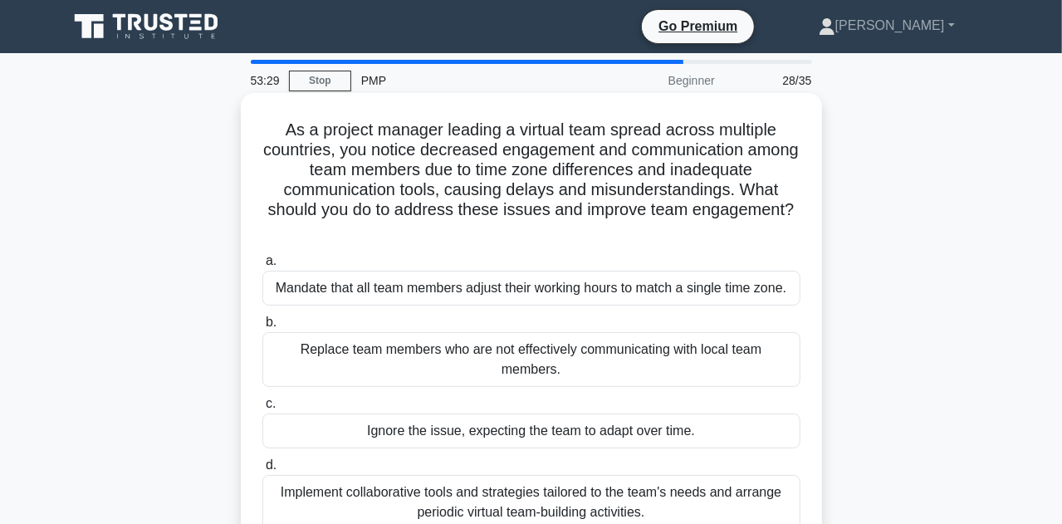
click at [479, 353] on div "Replace team members who are not effectively communicating with local team memb…" at bounding box center [531, 359] width 538 height 55
click at [262, 328] on input "b. Replace team members who are not effectively communicating with local team m…" at bounding box center [262, 322] width 0 height 11
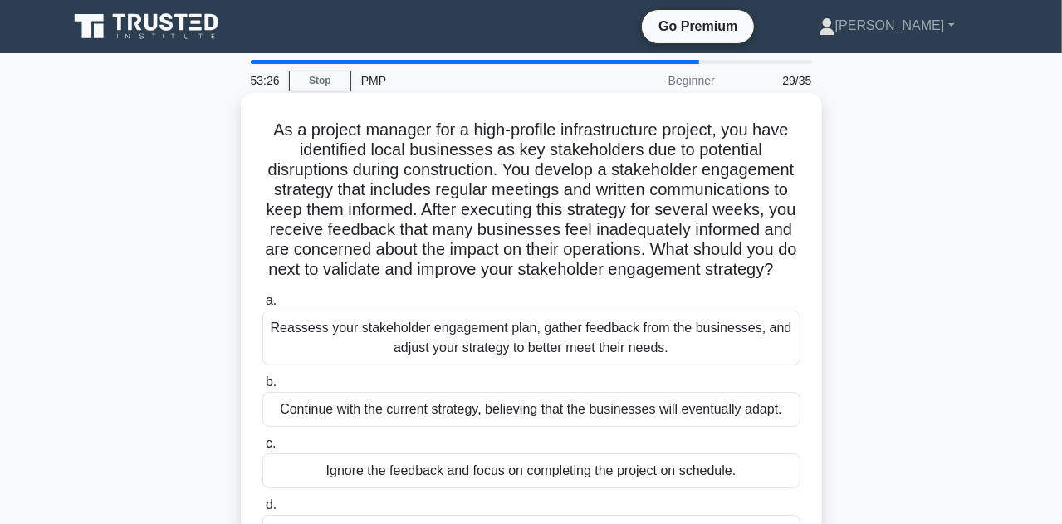
click at [452, 475] on div "Ignore the feedback and focus on completing the project on schedule." at bounding box center [531, 471] width 538 height 35
click at [262, 449] on input "c. Ignore the feedback and focus on completing the project on schedule." at bounding box center [262, 444] width 0 height 11
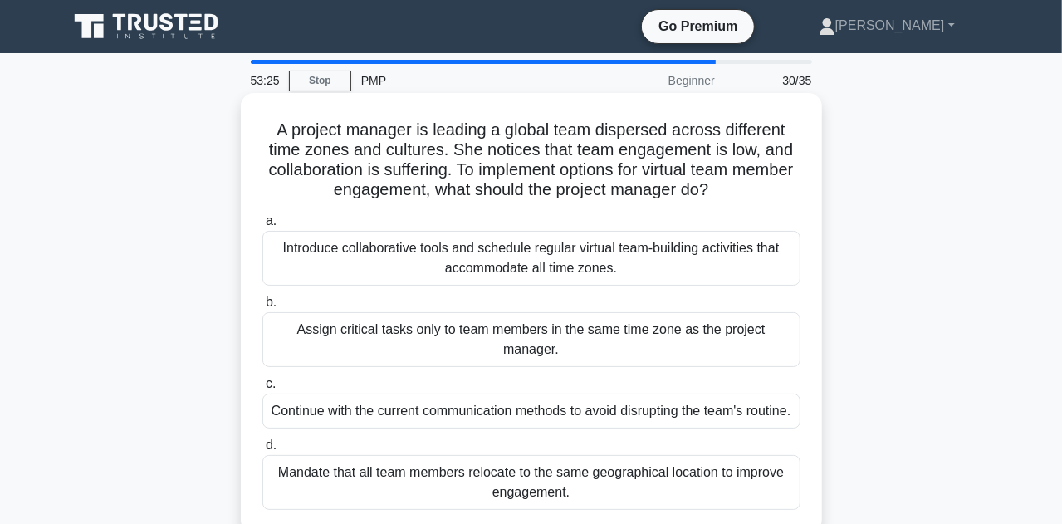
click at [450, 414] on div "Continue with the current communication methods to avoid disrupting the team's …" at bounding box center [531, 411] width 538 height 35
click at [262, 390] on input "c. Continue with the current communication methods to avoid disrupting the team…" at bounding box center [262, 384] width 0 height 11
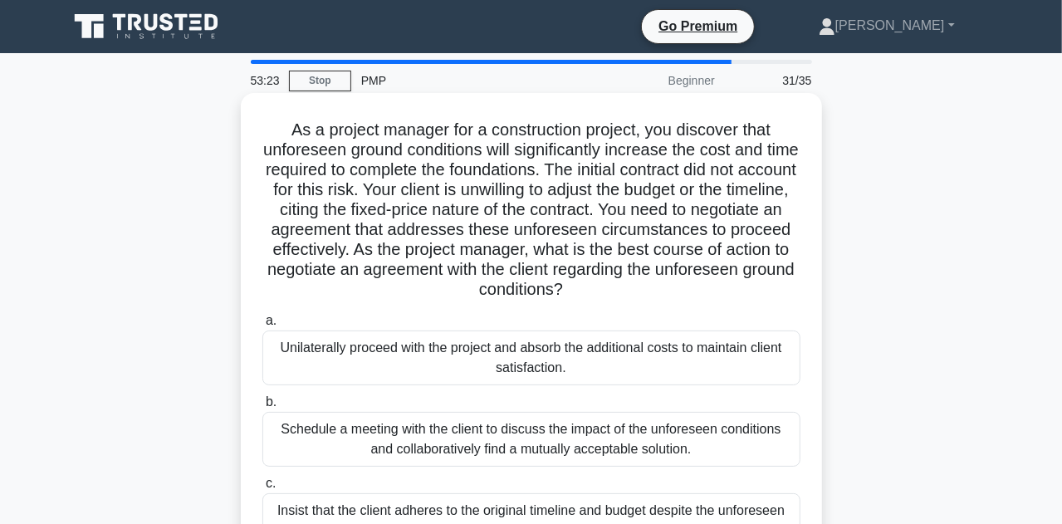
click at [540, 346] on div "Unilaterally proceed with the project and absorb the additional costs to mainta…" at bounding box center [531, 358] width 538 height 55
click at [262, 326] on input "a. Unilaterally proceed with the project and absorb the additional costs to mai…" at bounding box center [262, 321] width 0 height 11
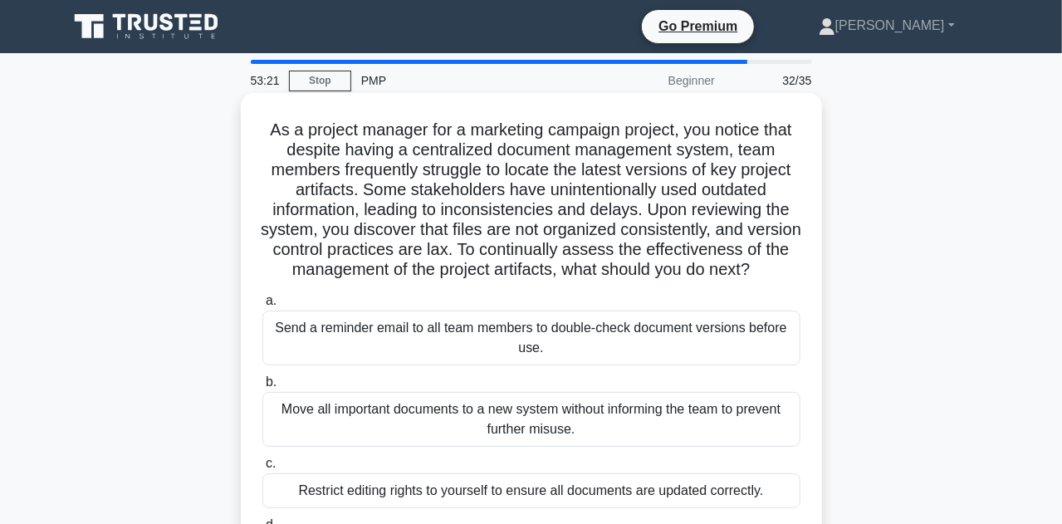
click at [497, 445] on div "Move all important documents to a new system without informing the team to prev…" at bounding box center [531, 419] width 538 height 55
click at [262, 388] on input "b. Move all important documents to a new system without informing the team to p…" at bounding box center [262, 382] width 0 height 11
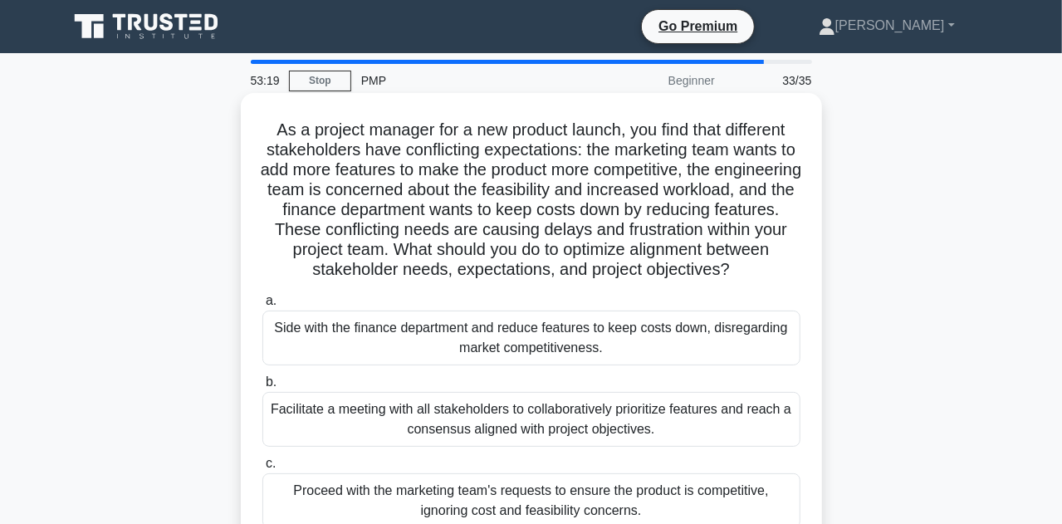
click at [571, 362] on div "Side with the finance department and reduce features to keep costs down, disreg…" at bounding box center [531, 338] width 538 height 55
click at [262, 307] on input "a. Side with the finance department and reduce features to keep costs down, dis…" at bounding box center [262, 301] width 0 height 11
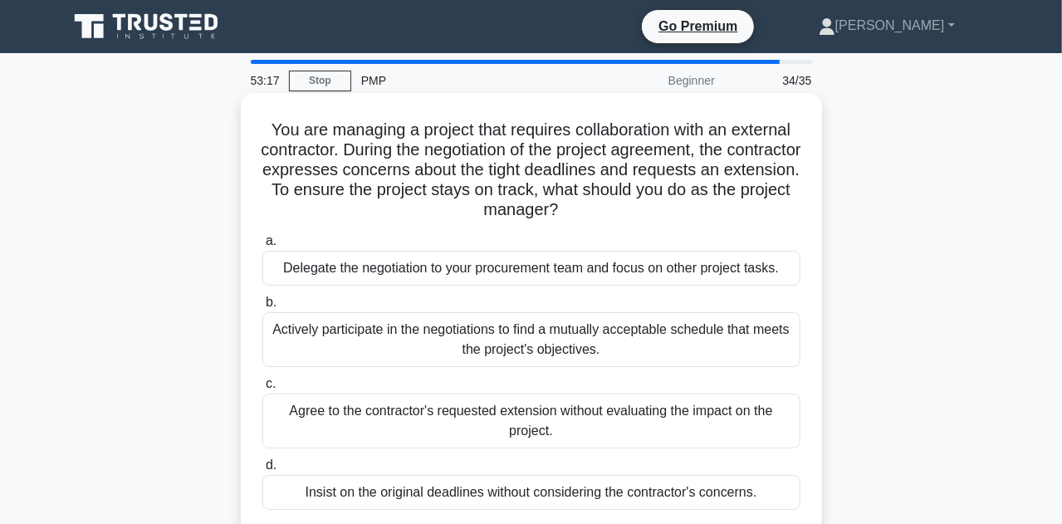
click at [511, 491] on div "Insist on the original deadlines without considering the contractor's concerns." at bounding box center [531, 492] width 538 height 35
click at [262, 471] on input "d. Insist on the original deadlines without considering the contractor's concer…" at bounding box center [262, 465] width 0 height 11
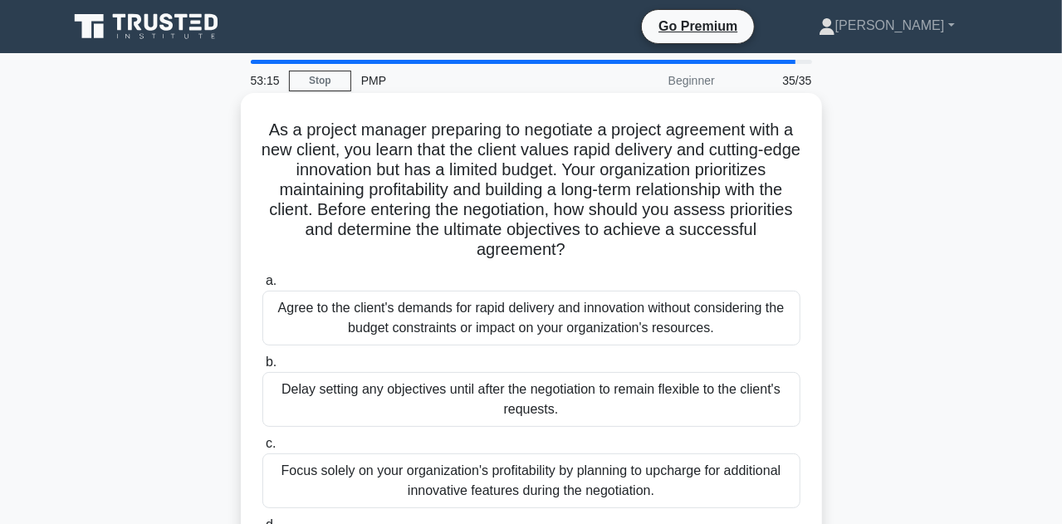
click at [516, 391] on div "Delay setting any objectives until after the negotiation to remain flexible to …" at bounding box center [531, 399] width 538 height 55
click at [262, 368] on input "b. Delay setting any objectives until after the negotiation to remain flexible …" at bounding box center [262, 362] width 0 height 11
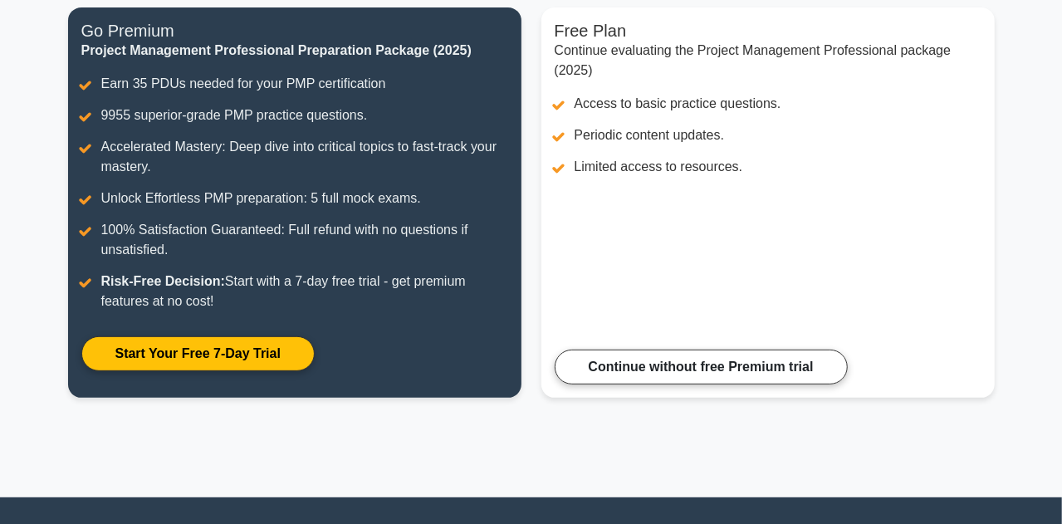
scroll to position [222, 0]
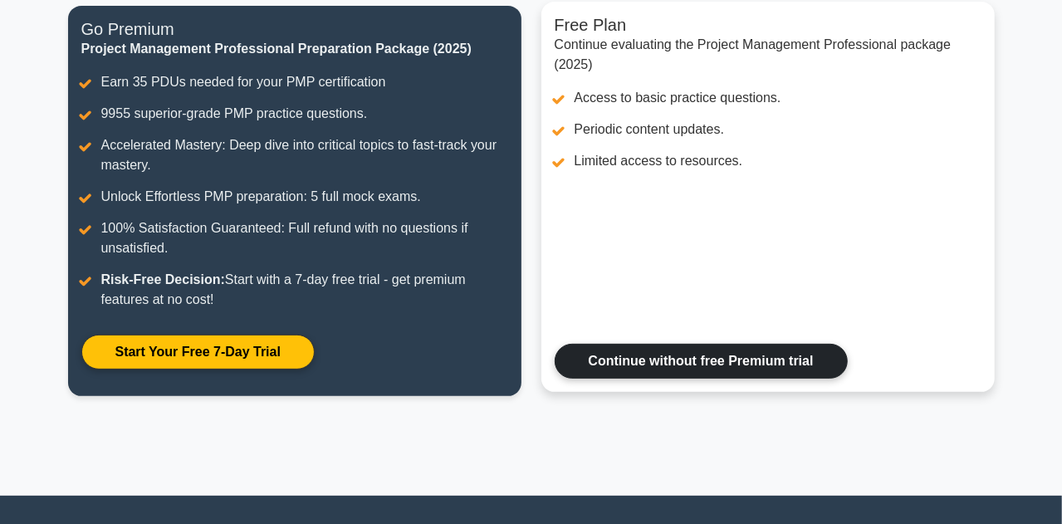
click at [738, 369] on link "Continue without free Premium trial" at bounding box center [701, 361] width 293 height 35
